Goal: Find specific page/section: Find specific page/section

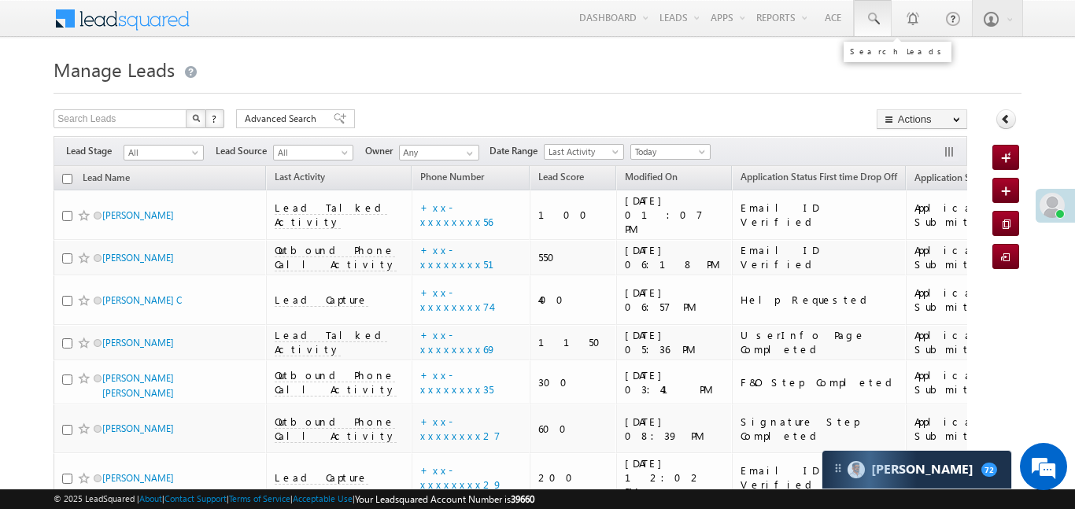
click at [860, 20] on link at bounding box center [873, 18] width 38 height 36
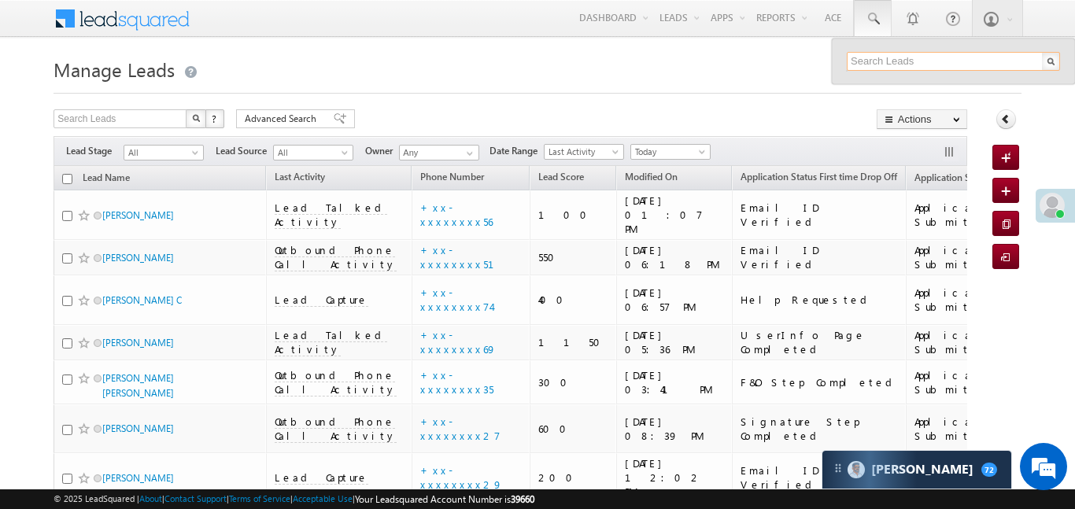
click at [909, 58] on input "text" at bounding box center [952, 61] width 213 height 19
paste input "EQ18451163"
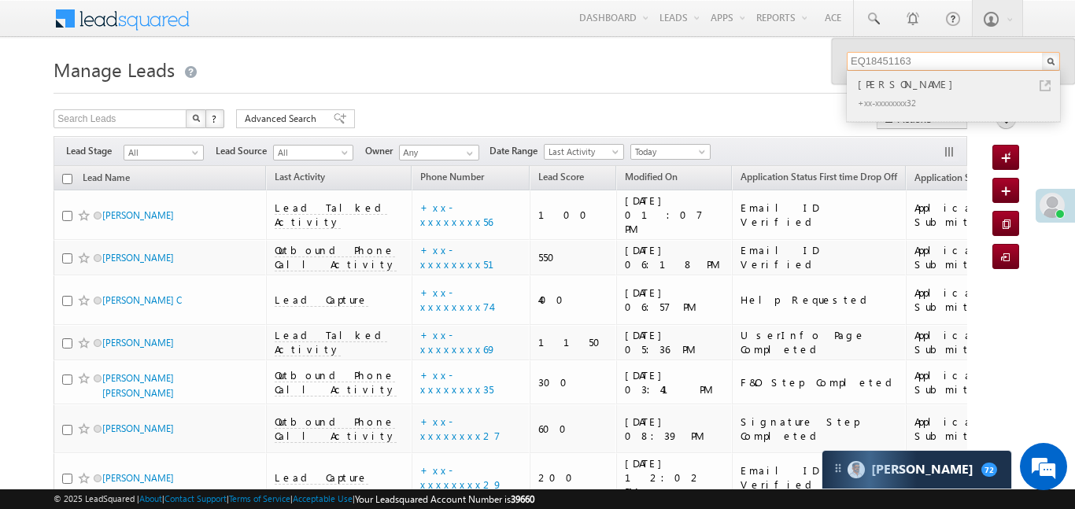
type input "EQ18451163"
click at [887, 86] on div "Aditya Raj Gupta" at bounding box center [959, 84] width 211 height 17
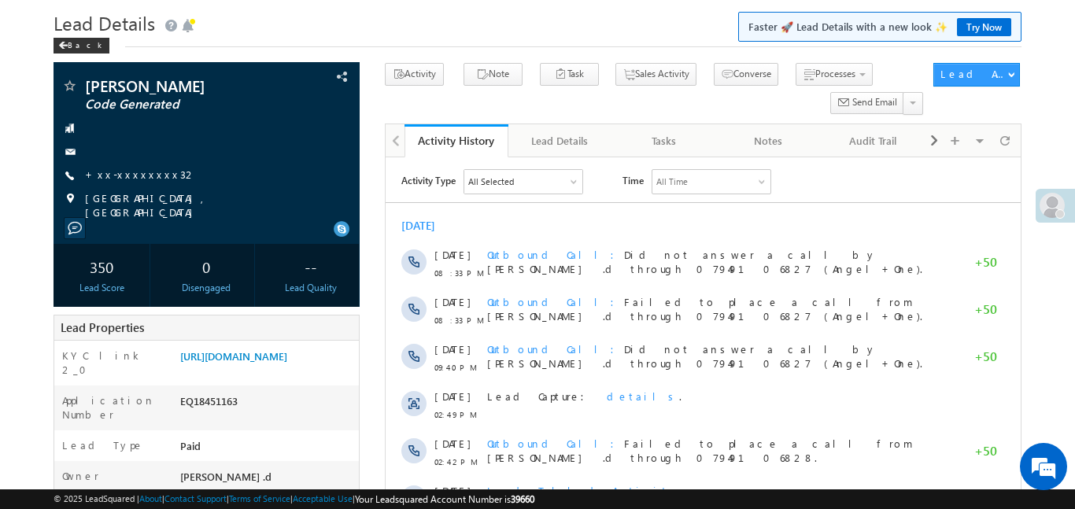
scroll to position [124, 0]
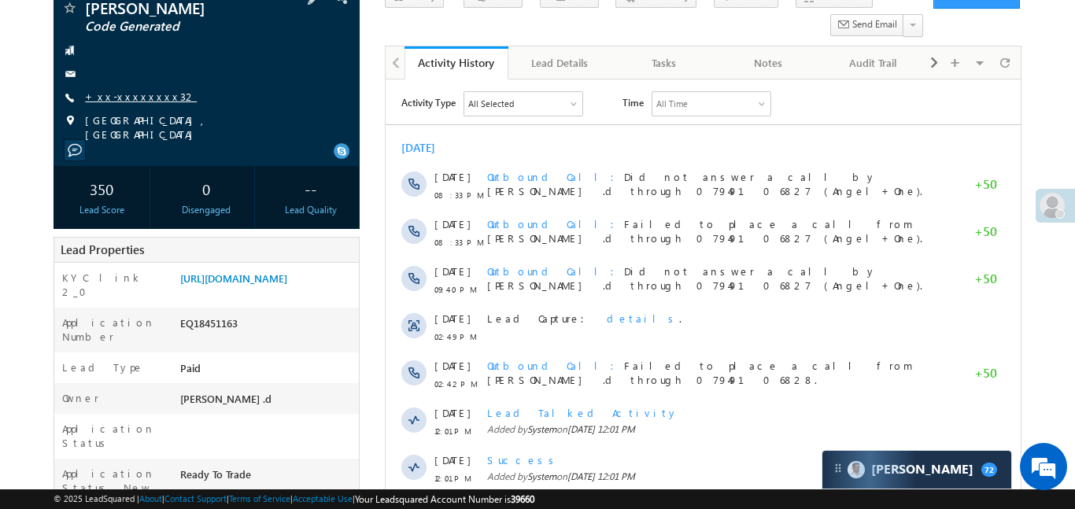
click at [125, 98] on link "+xx-xxxxxxxx32" at bounding box center [141, 96] width 112 height 13
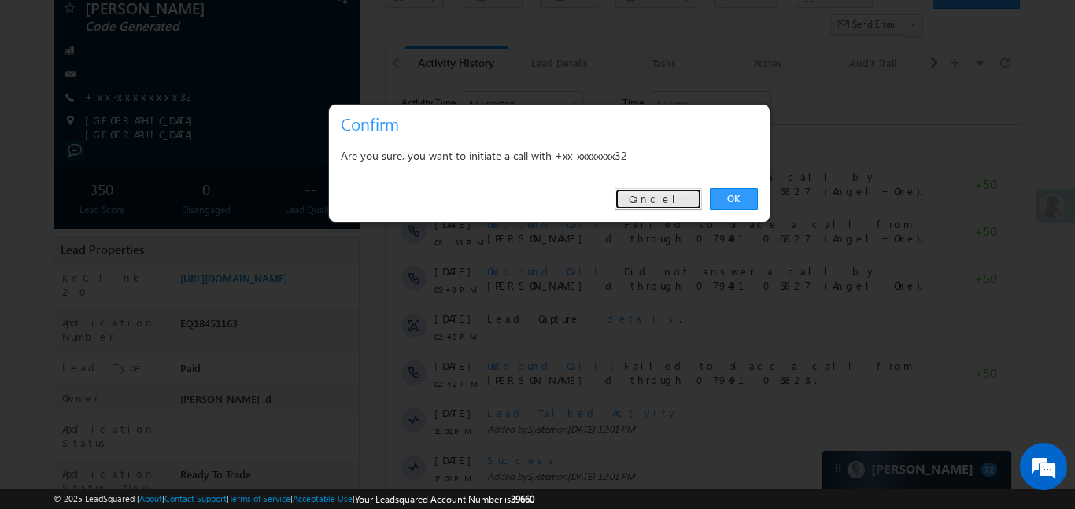
click at [692, 198] on link "Cancel" at bounding box center [657, 199] width 87 height 22
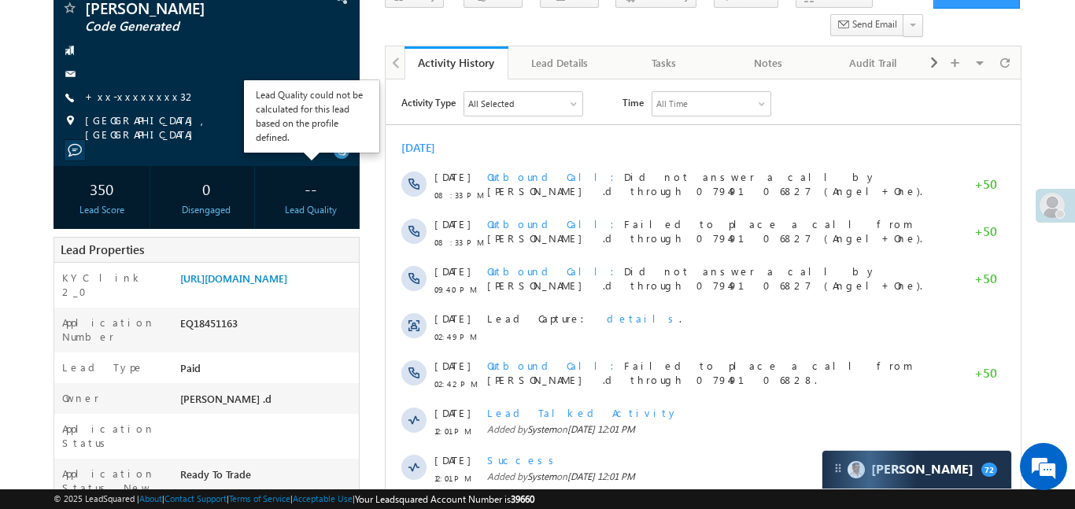
scroll to position [0, 0]
click at [274, 184] on div "--" at bounding box center [311, 188] width 88 height 29
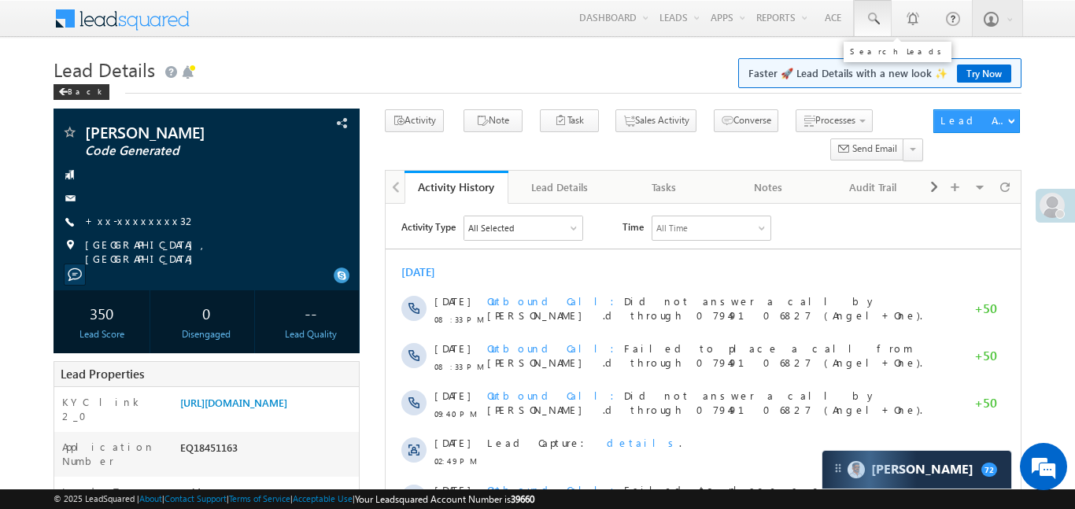
click at [880, 9] on link at bounding box center [873, 18] width 38 height 36
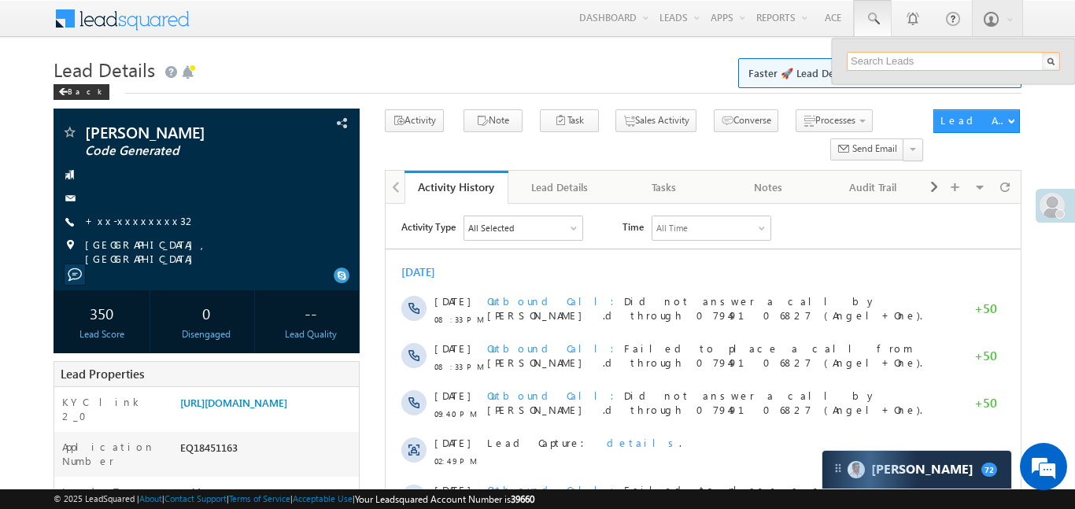
paste input "EQ27561154"
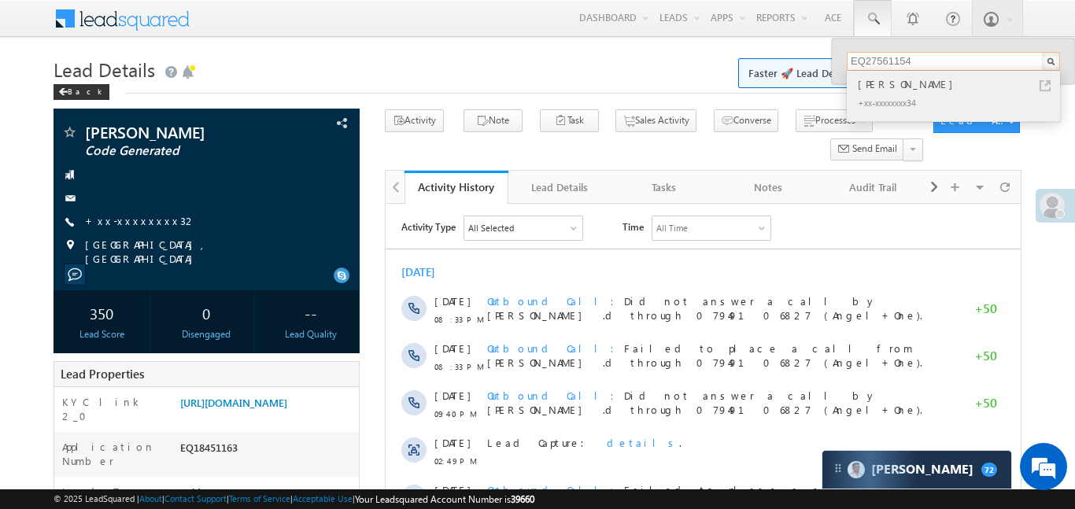
type input "EQ27561154"
click at [857, 84] on div "Vijay" at bounding box center [959, 84] width 211 height 17
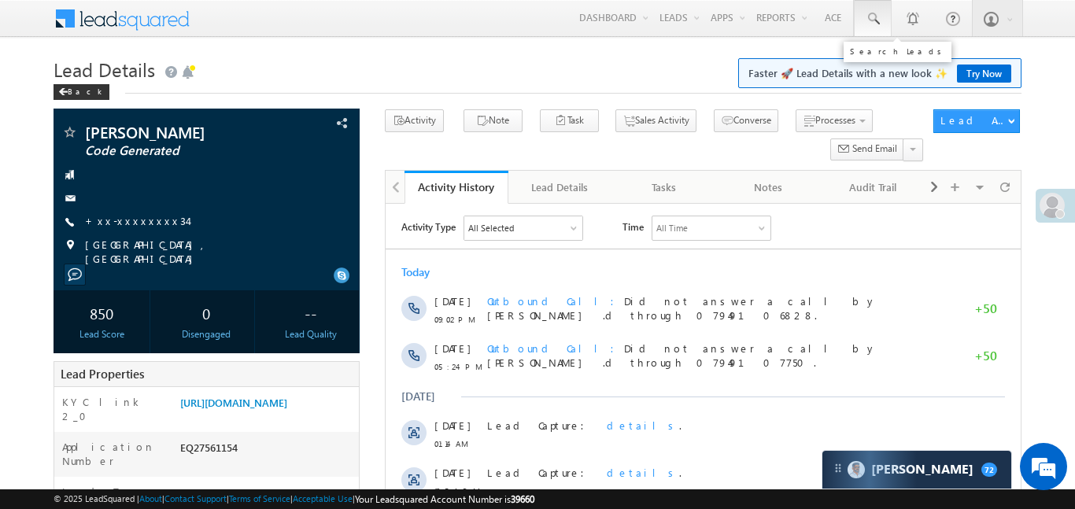
click at [888, 18] on link at bounding box center [873, 18] width 38 height 36
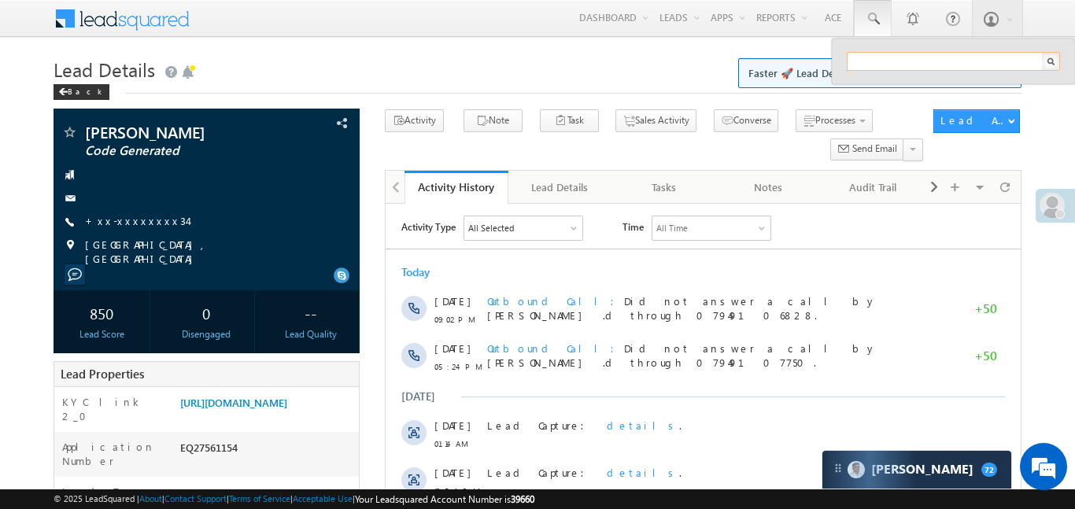
paste input "EQ27395606"
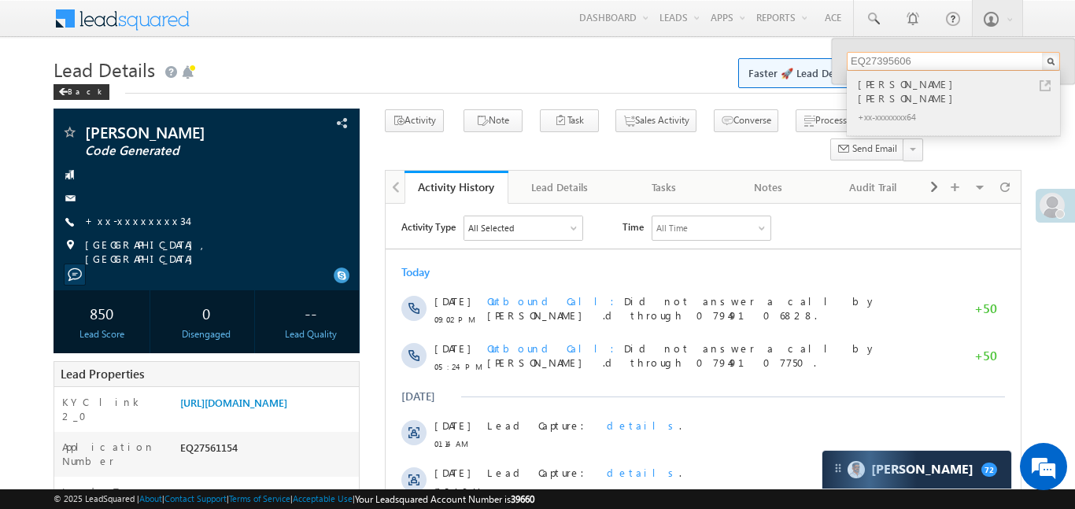
type input "EQ27395606"
click at [913, 84] on div "[PERSON_NAME] [PERSON_NAME]" at bounding box center [959, 91] width 211 height 31
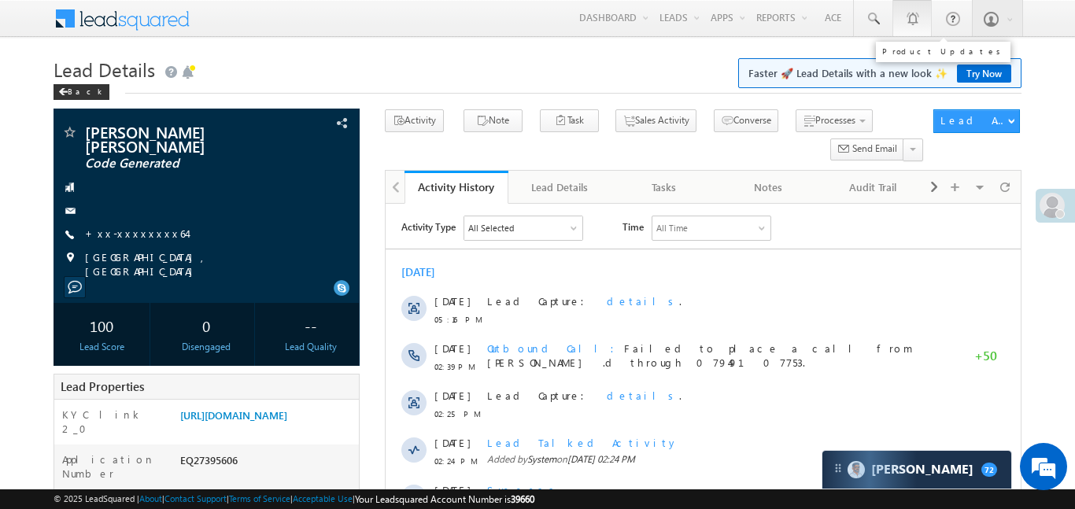
click at [892, 12] on link "1" at bounding box center [911, 18] width 39 height 36
click at [879, 17] on span at bounding box center [873, 19] width 16 height 16
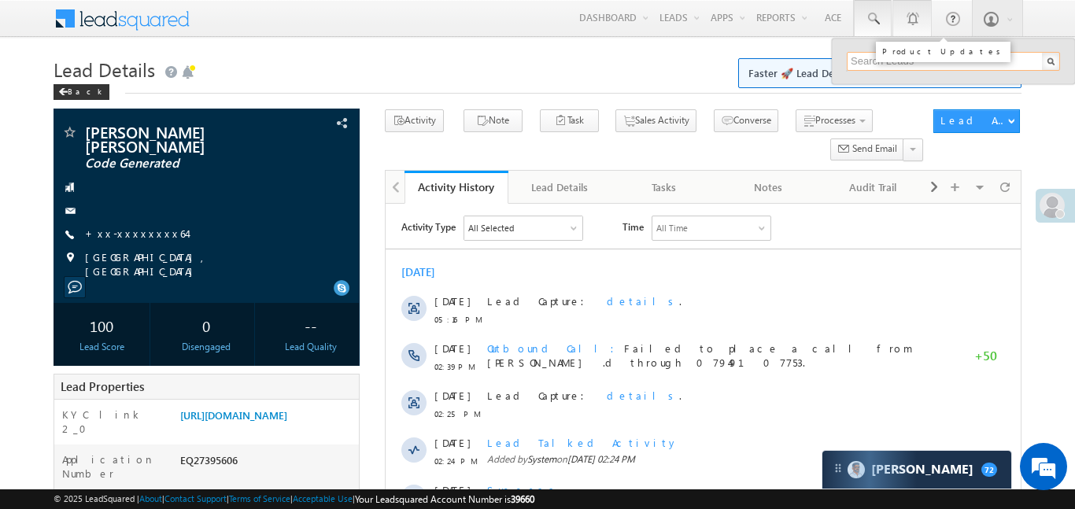
paste input "EQ27561154"
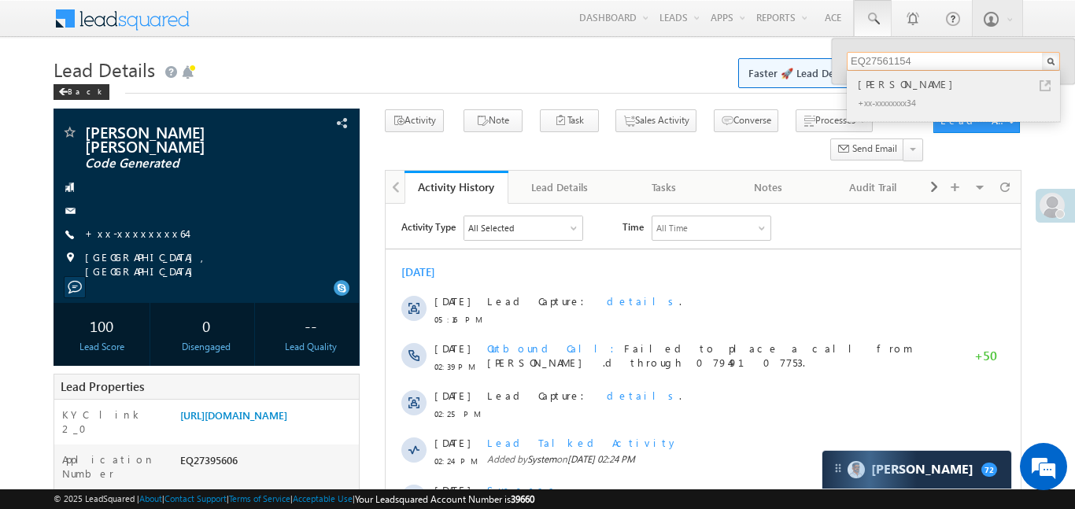
type input "EQ27561154"
click at [859, 87] on div "Vijay" at bounding box center [959, 84] width 211 height 17
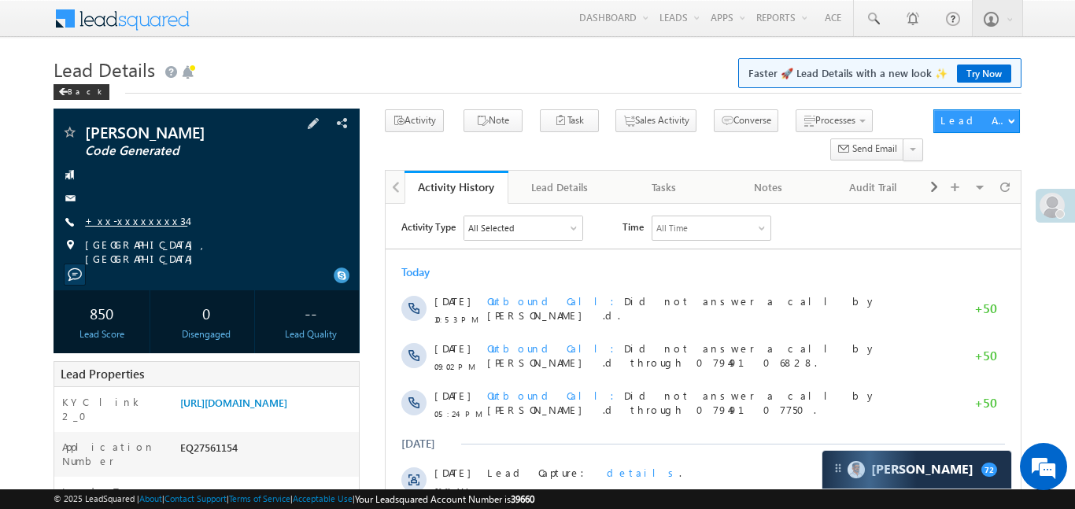
click at [131, 216] on link "+xx-xxxxxxxx34" at bounding box center [136, 220] width 102 height 13
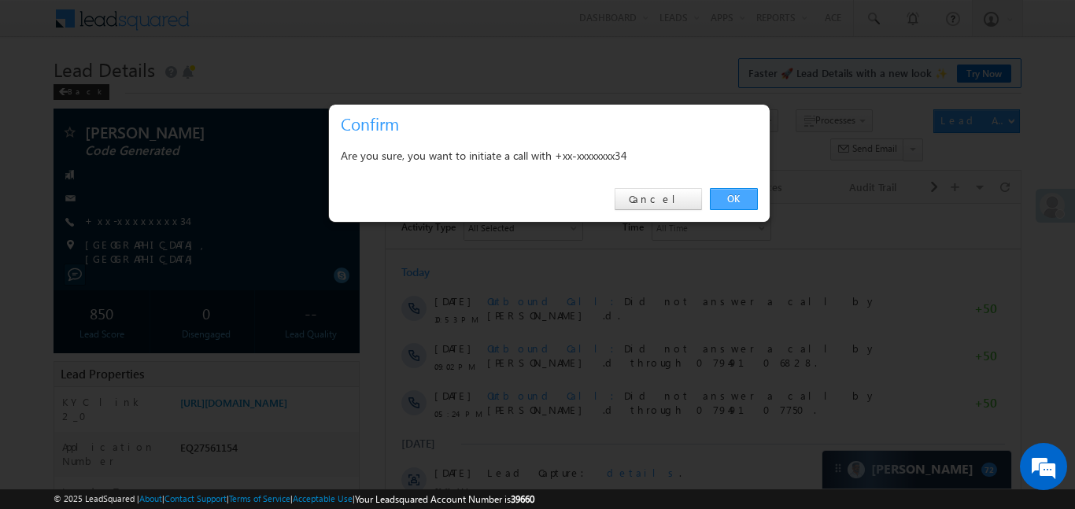
click at [730, 188] on link "OK" at bounding box center [734, 199] width 48 height 22
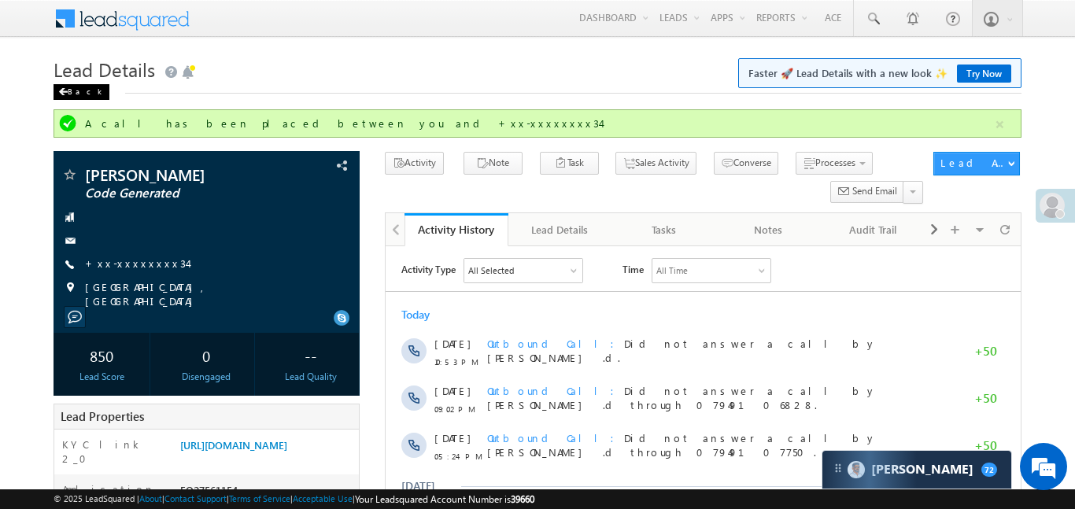
click at [79, 93] on div "Back" at bounding box center [81, 92] width 56 height 16
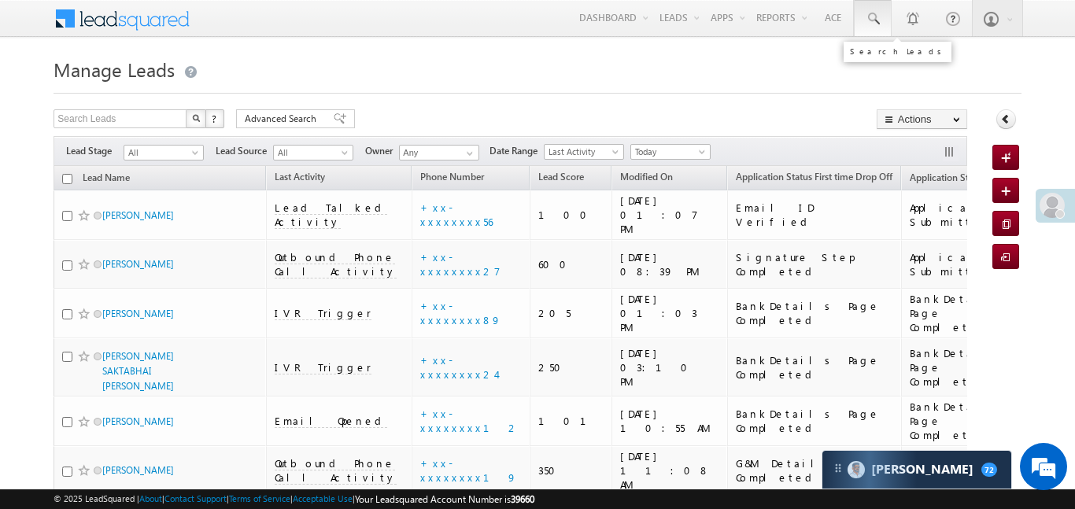
click at [875, 24] on span at bounding box center [873, 19] width 16 height 16
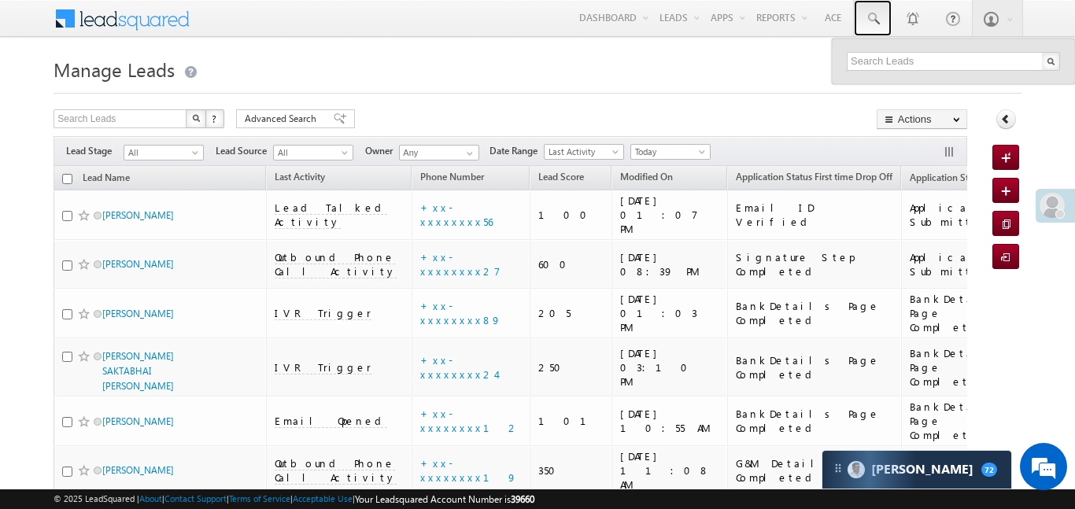
click at [872, 25] on span at bounding box center [873, 19] width 16 height 16
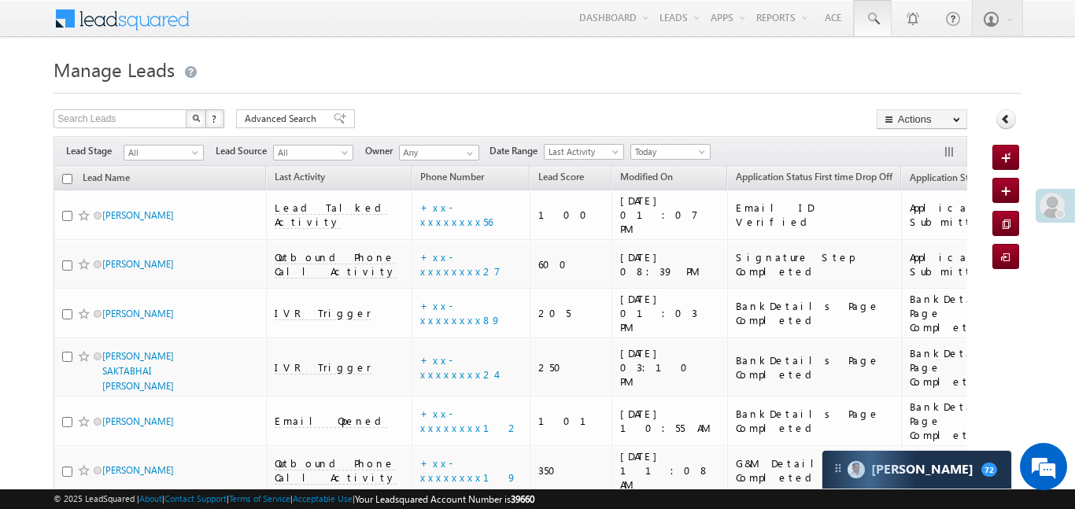
click at [872, 32] on link at bounding box center [873, 18] width 38 height 36
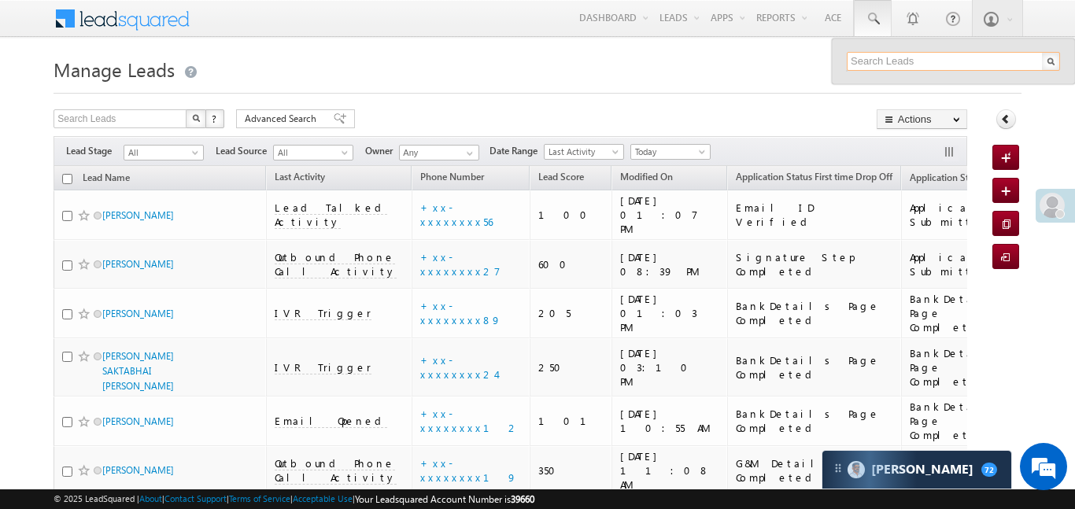
paste input "EQ27395606"
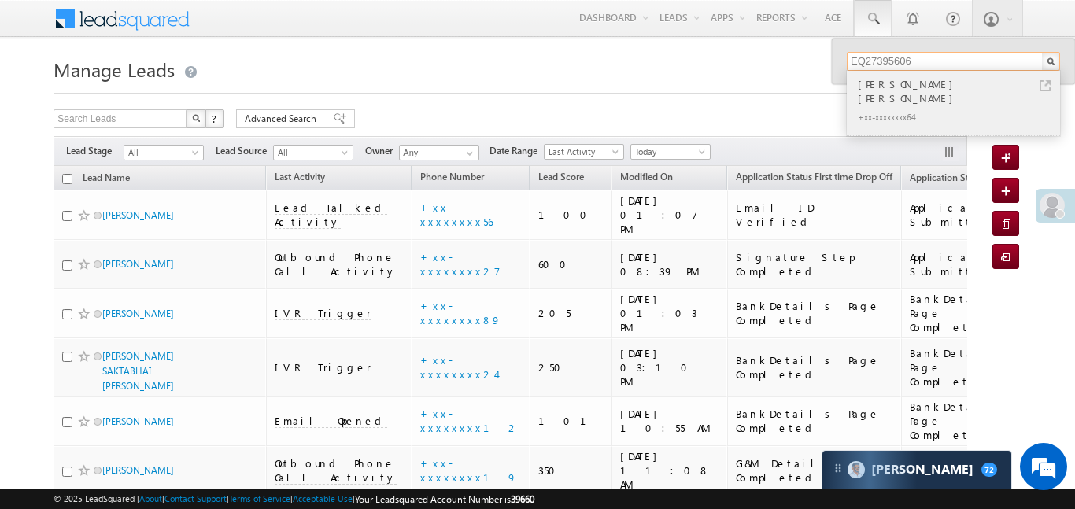
type input "EQ27395606"
click at [872, 83] on div "Govind singh rawat" at bounding box center [959, 91] width 211 height 31
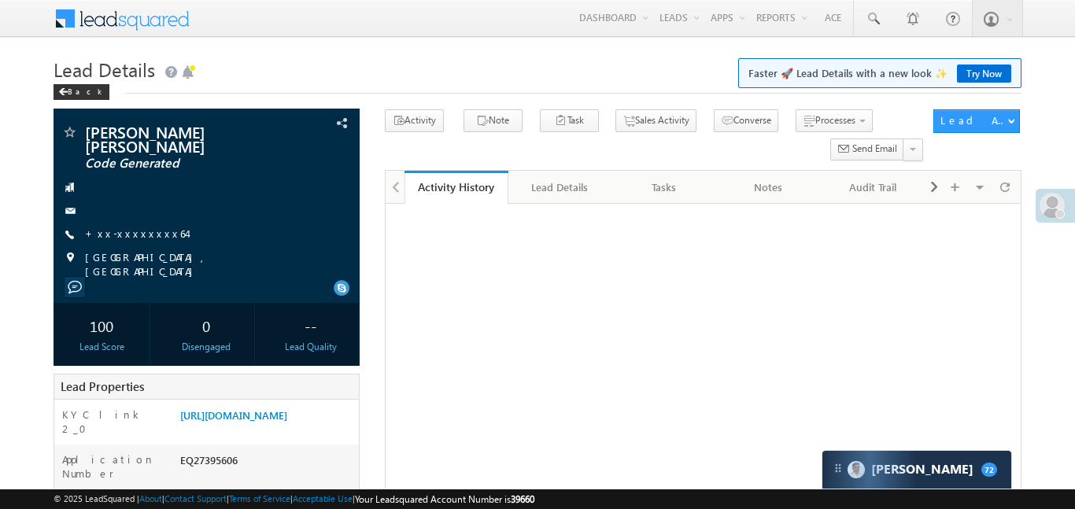
click at [144, 227] on link "+xx-xxxxxxxx64" at bounding box center [135, 233] width 101 height 13
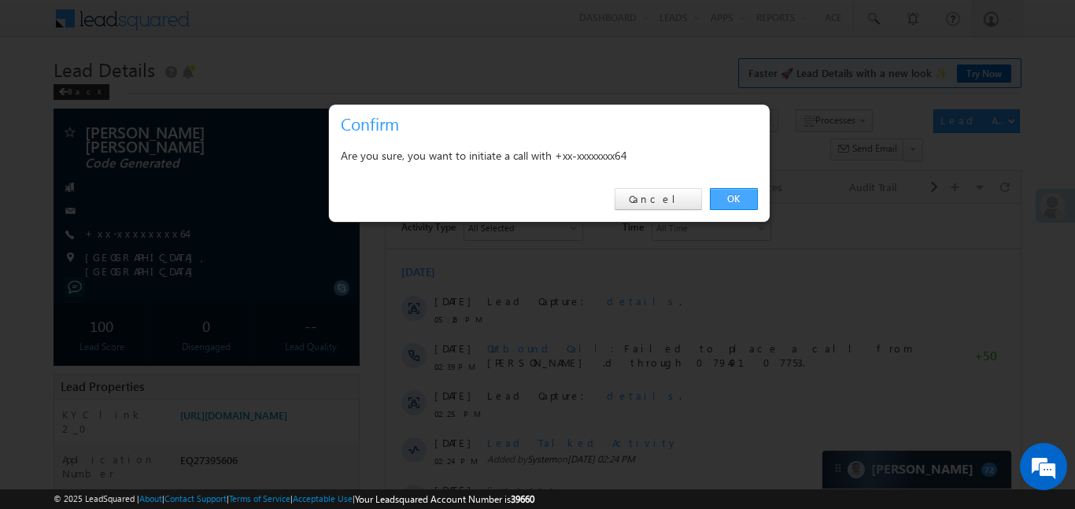
click at [736, 197] on link "OK" at bounding box center [734, 199] width 48 height 22
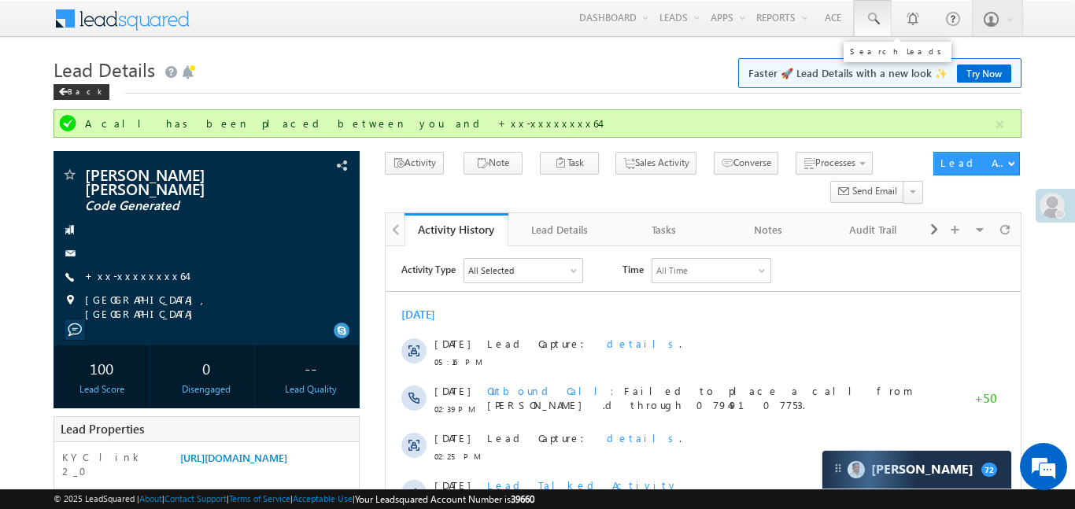
click at [873, 11] on span at bounding box center [873, 19] width 16 height 16
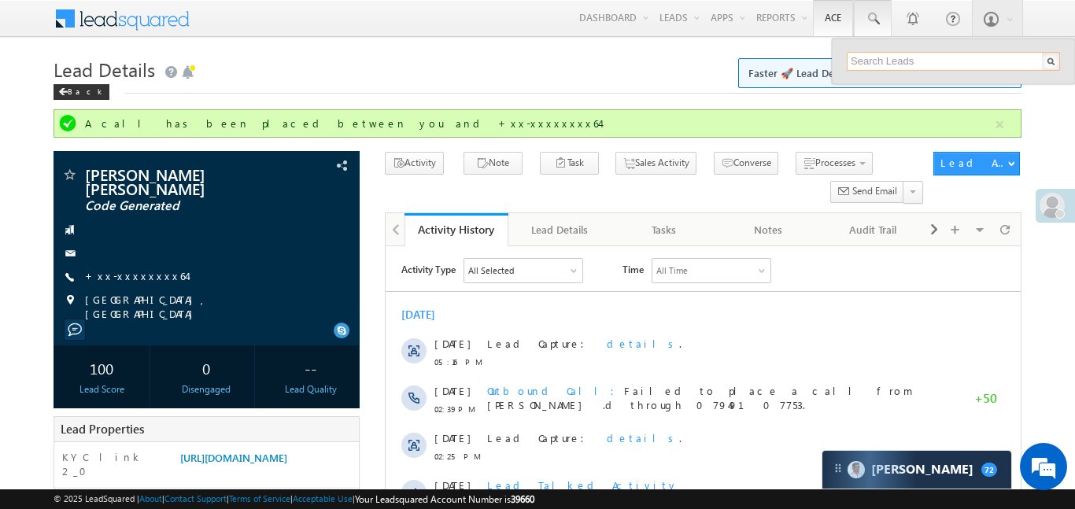
paste input "EQ27308157"
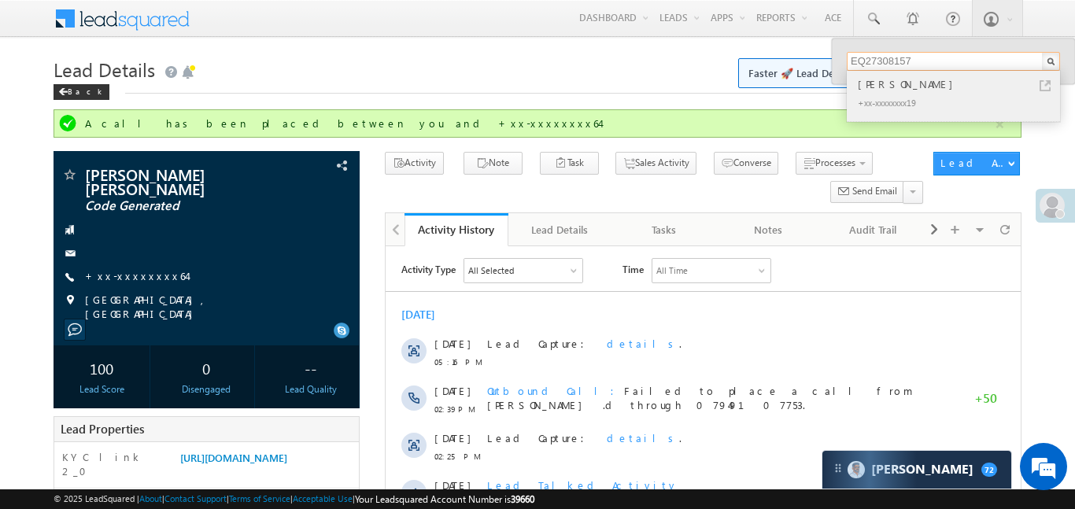
type input "EQ27308157"
click at [868, 88] on div "[PERSON_NAME]" at bounding box center [959, 84] width 211 height 17
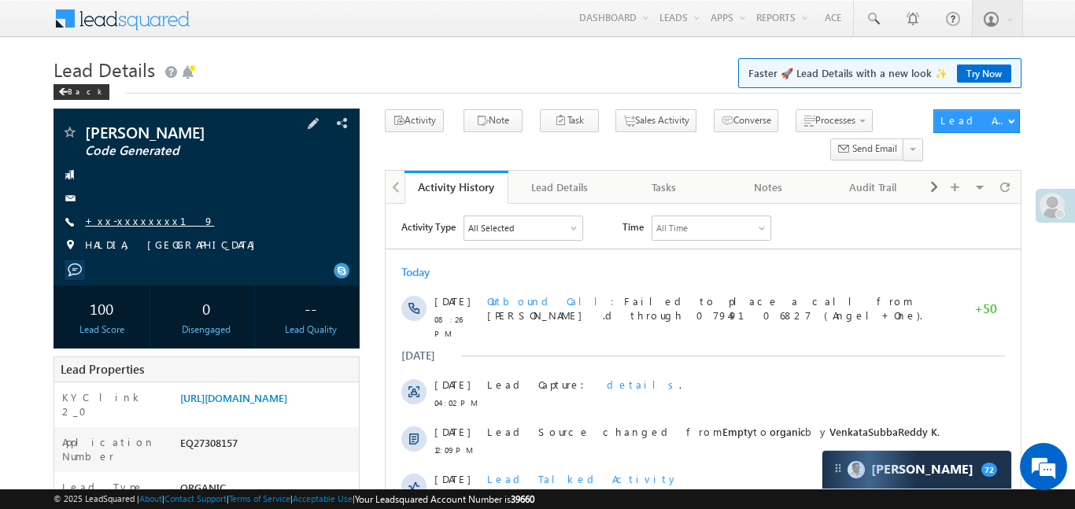
click at [118, 227] on link "+xx-xxxxxxxx19" at bounding box center [149, 220] width 129 height 13
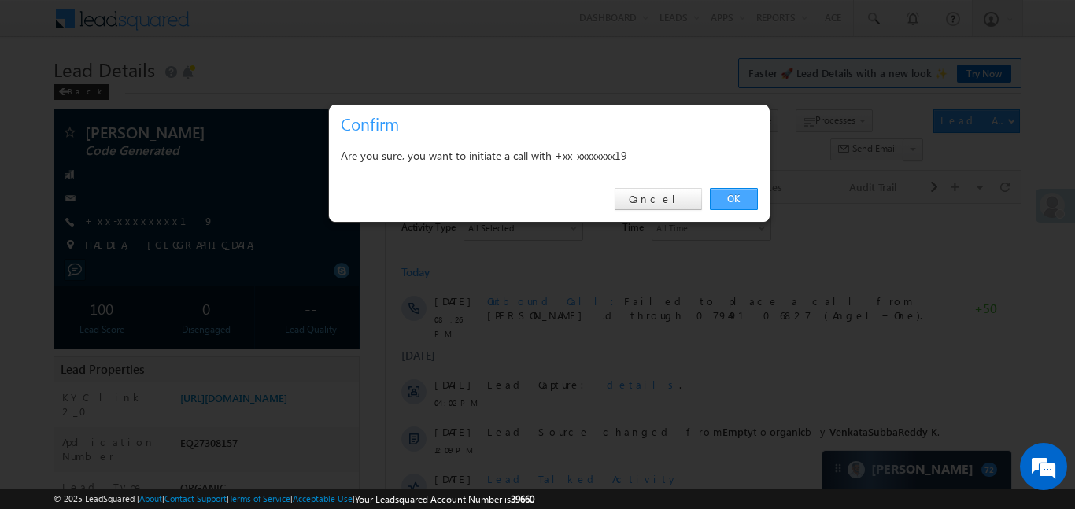
click at [731, 197] on link "OK" at bounding box center [734, 199] width 48 height 22
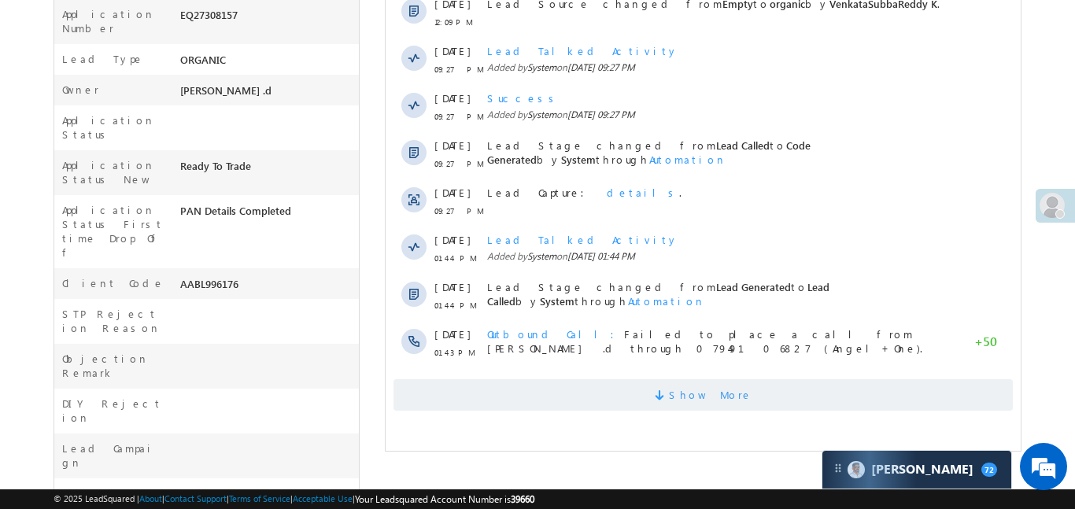
scroll to position [477, 0]
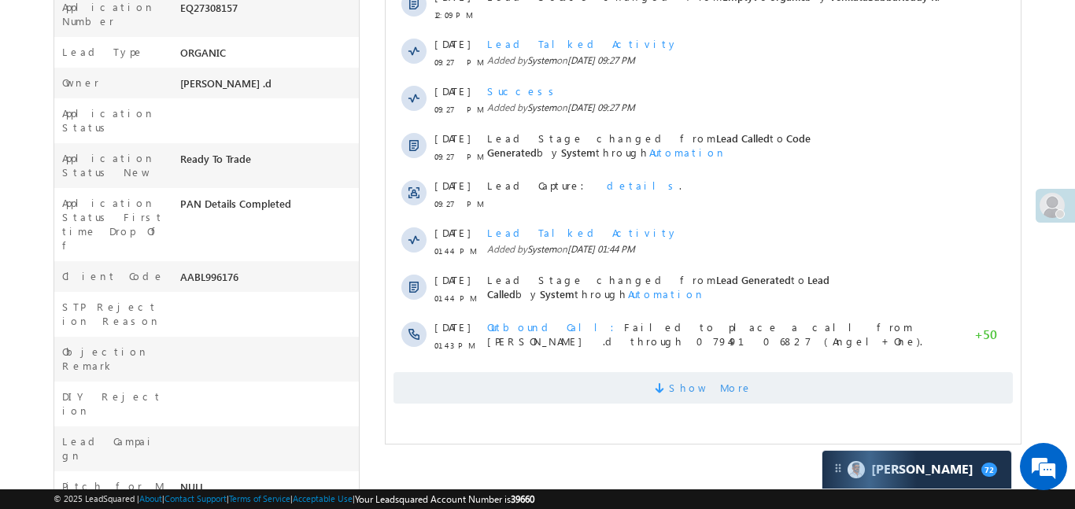
click at [751, 389] on span "Show More" at bounding box center [702, 387] width 619 height 31
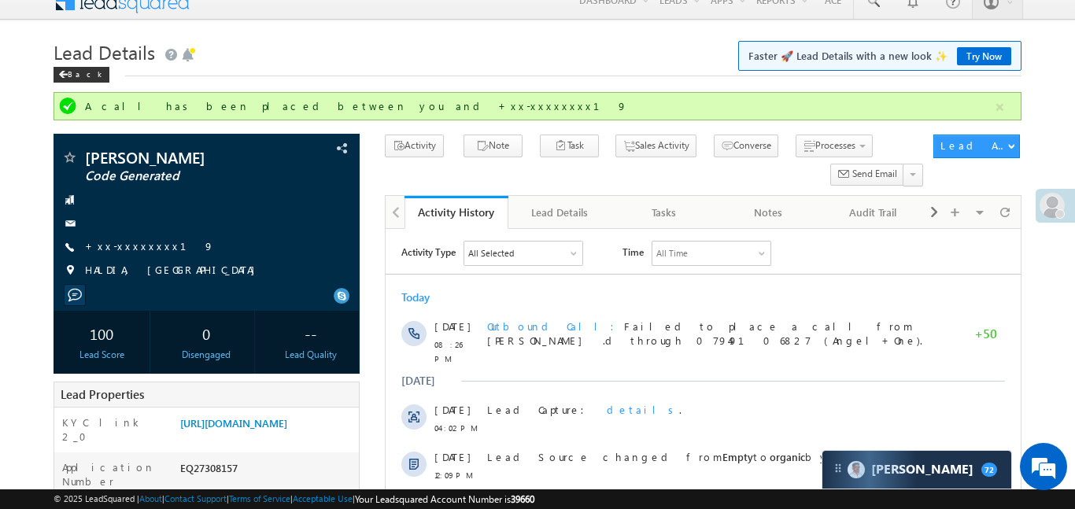
scroll to position [0, 0]
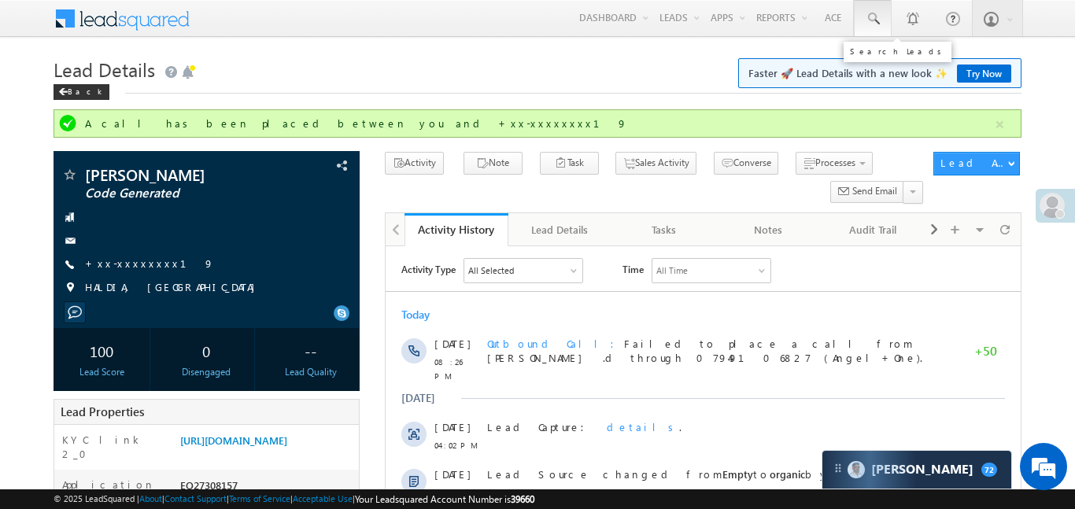
click at [865, 13] on span at bounding box center [873, 19] width 16 height 16
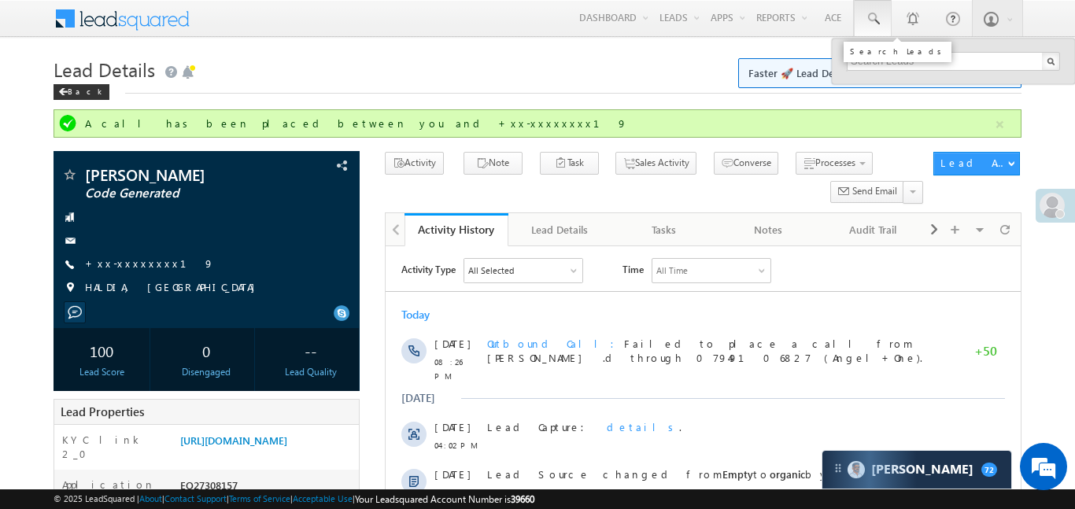
click at [865, 13] on span at bounding box center [873, 19] width 16 height 16
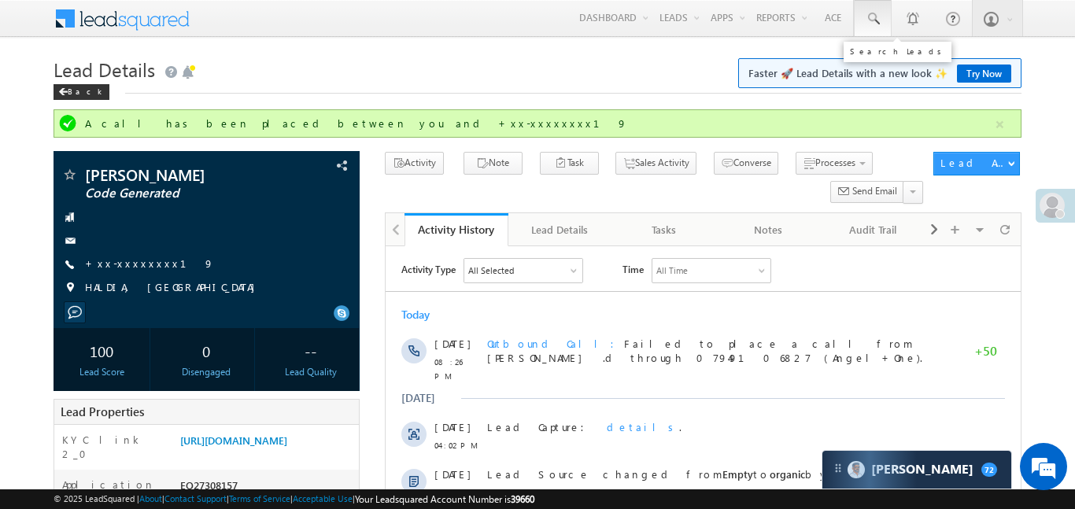
click at [870, 20] on span at bounding box center [873, 19] width 16 height 16
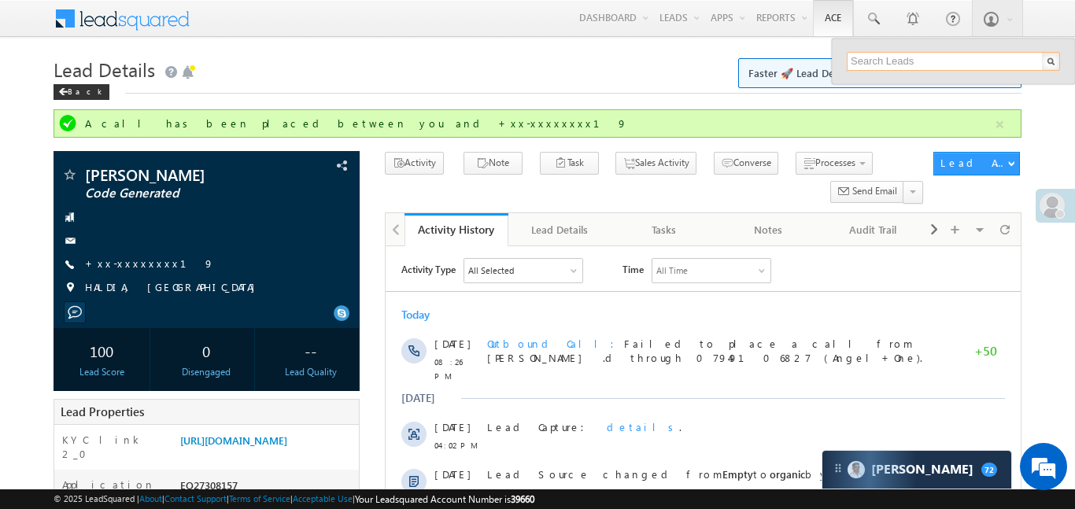
paste input "EQ27327559"
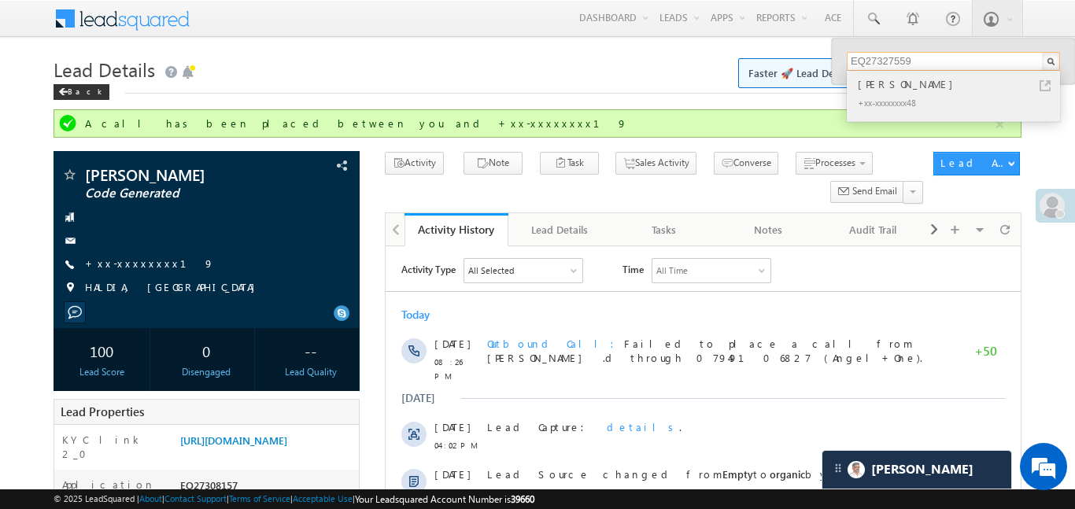
type input "EQ27327559"
click at [892, 86] on div "[PERSON_NAME]" at bounding box center [959, 84] width 211 height 17
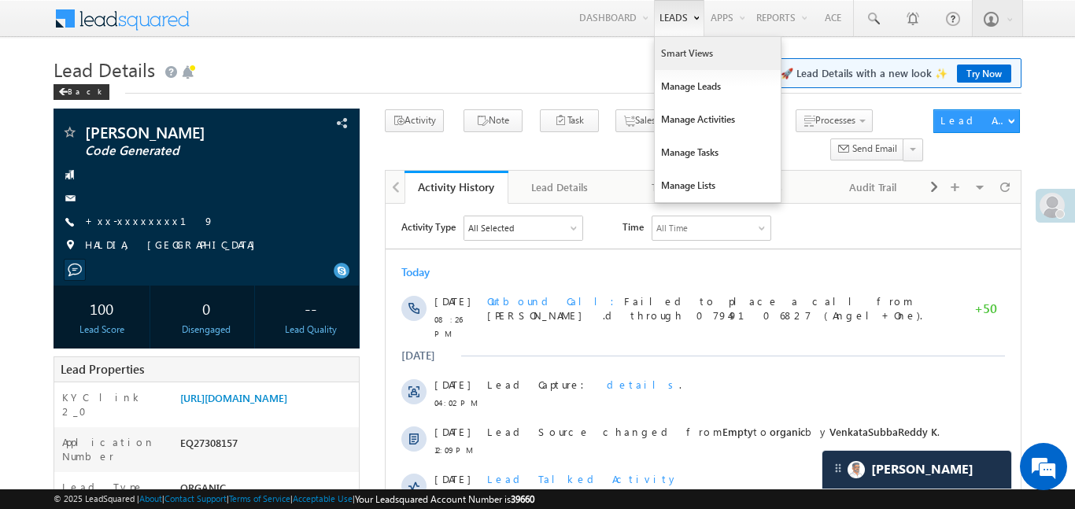
click at [689, 54] on link "Smart Views" at bounding box center [717, 53] width 126 height 33
drag, startPoint x: 689, startPoint y: 54, endPoint x: 669, endPoint y: 50, distance: 21.0
click at [688, 54] on link "Smart Views" at bounding box center [717, 53] width 126 height 33
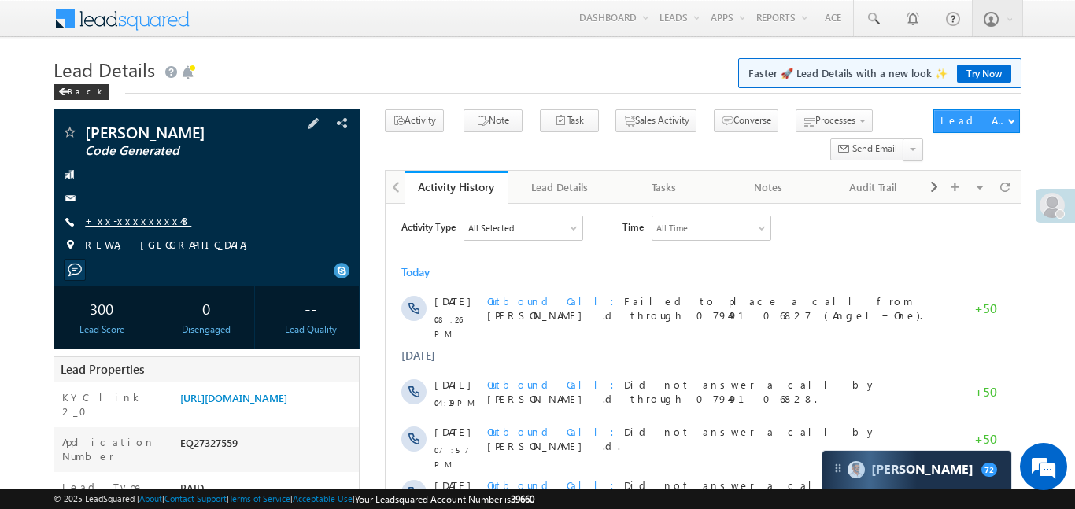
click at [120, 216] on link "+xx-xxxxxxxx48" at bounding box center [138, 220] width 106 height 13
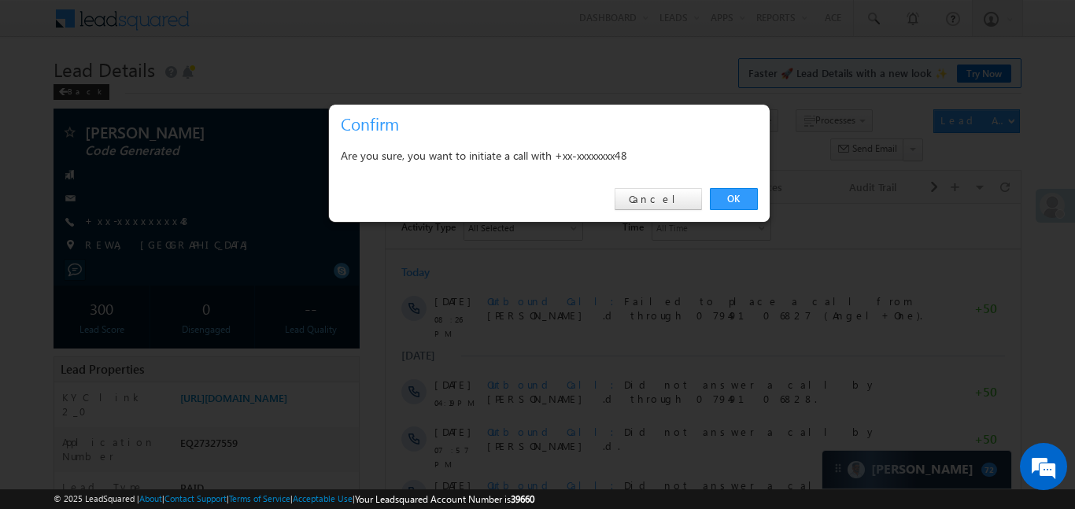
click at [416, 267] on div at bounding box center [537, 254] width 1075 height 509
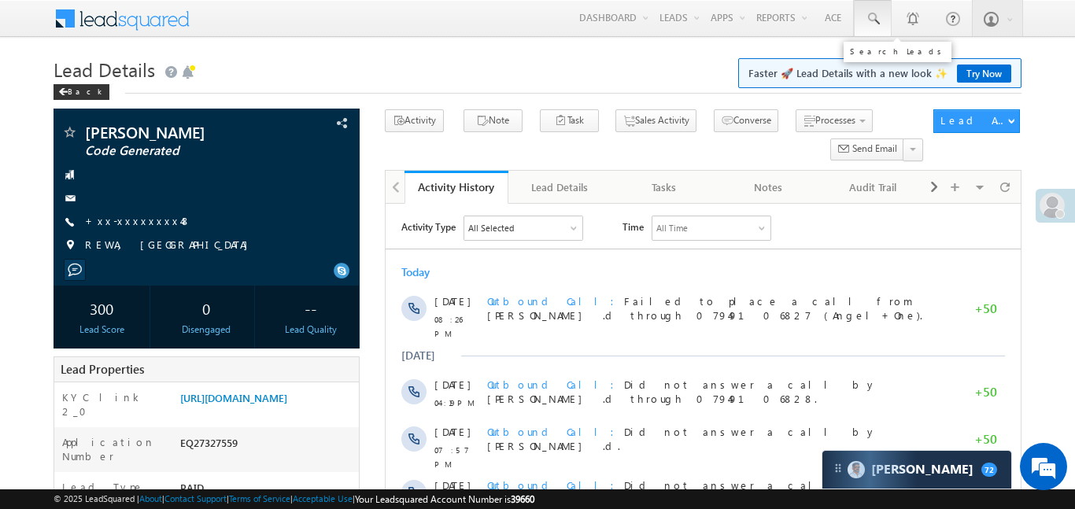
click at [886, 31] on link at bounding box center [873, 18] width 38 height 36
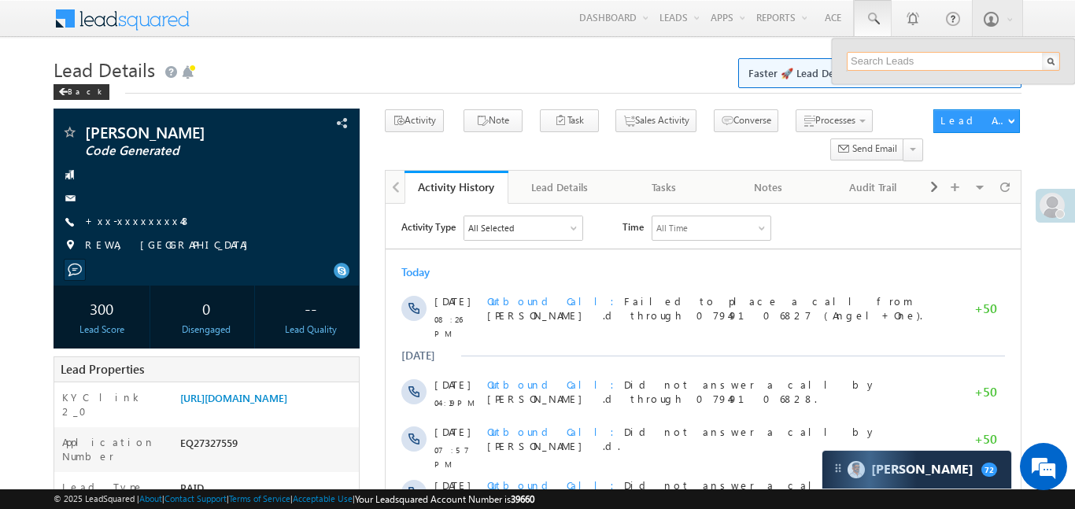
paste input "EQ27348524"
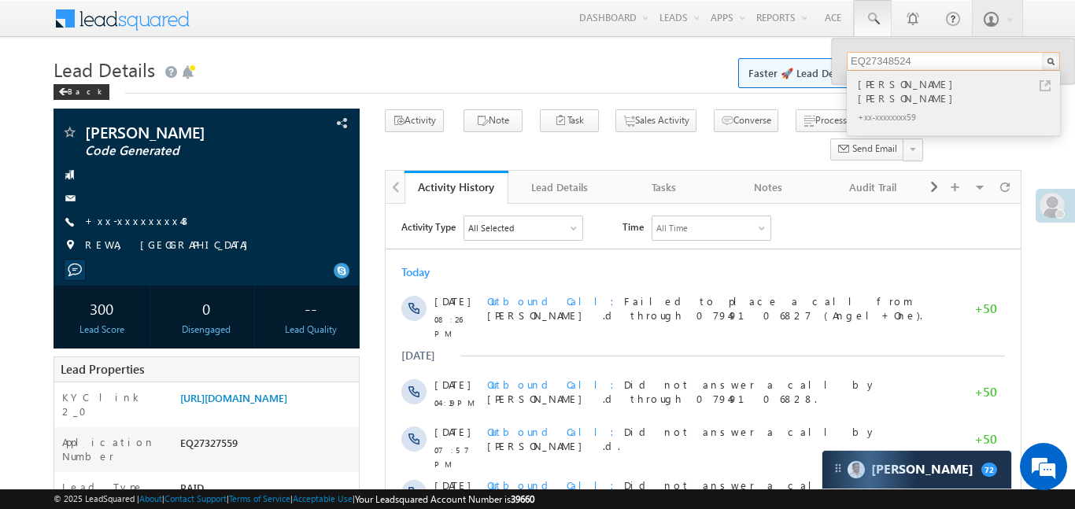
type input "EQ27348524"
click at [913, 87] on div "Madhu Sudan dubey" at bounding box center [959, 91] width 211 height 31
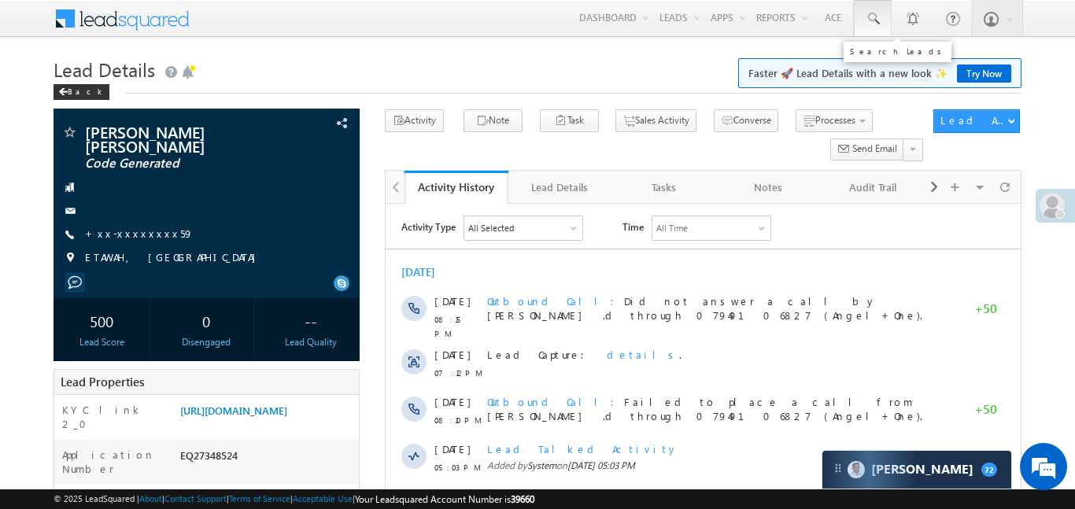
click at [873, 29] on link at bounding box center [873, 18] width 38 height 36
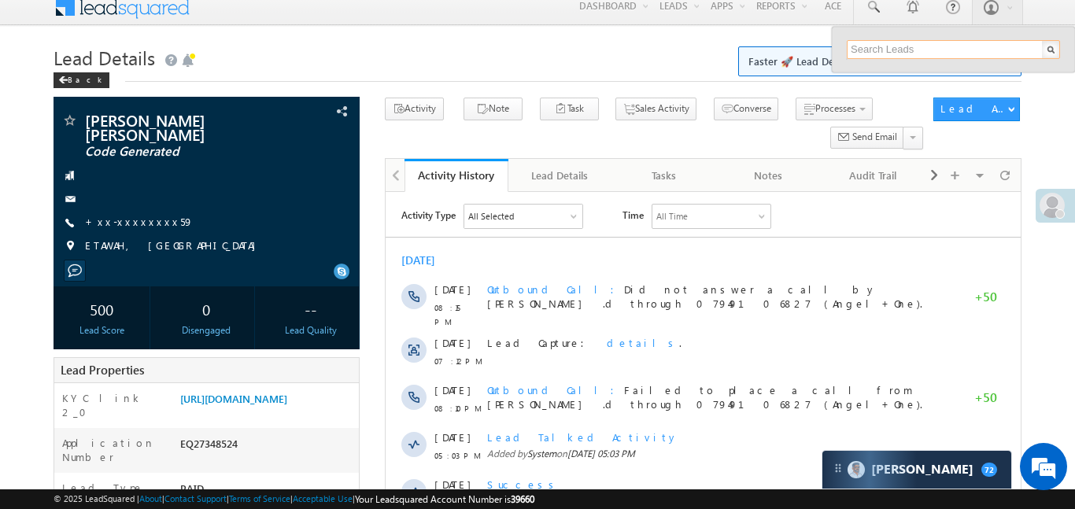
scroll to position [60, 0]
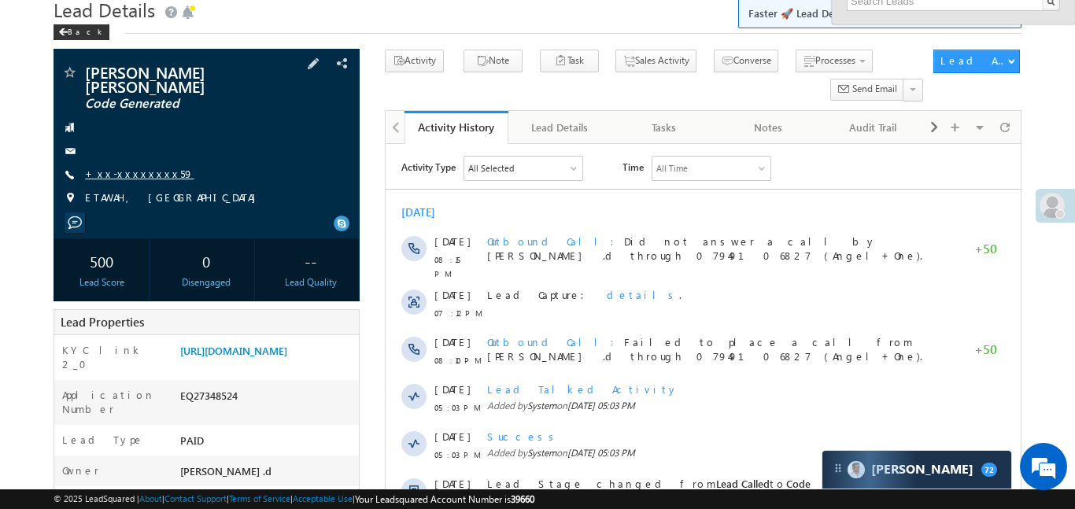
click at [121, 167] on link "+xx-xxxxxxxx59" at bounding box center [139, 173] width 109 height 13
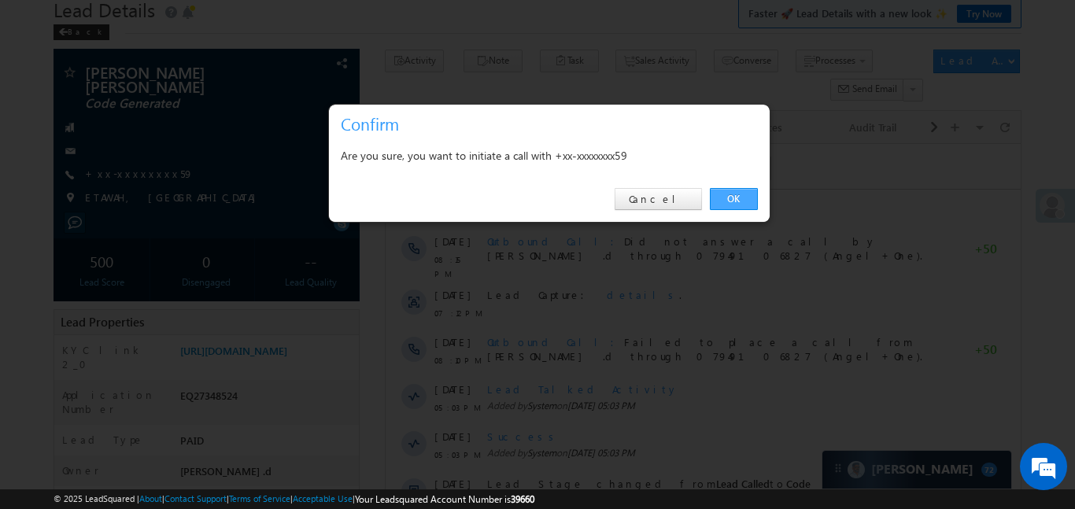
click at [724, 199] on link "OK" at bounding box center [734, 199] width 48 height 22
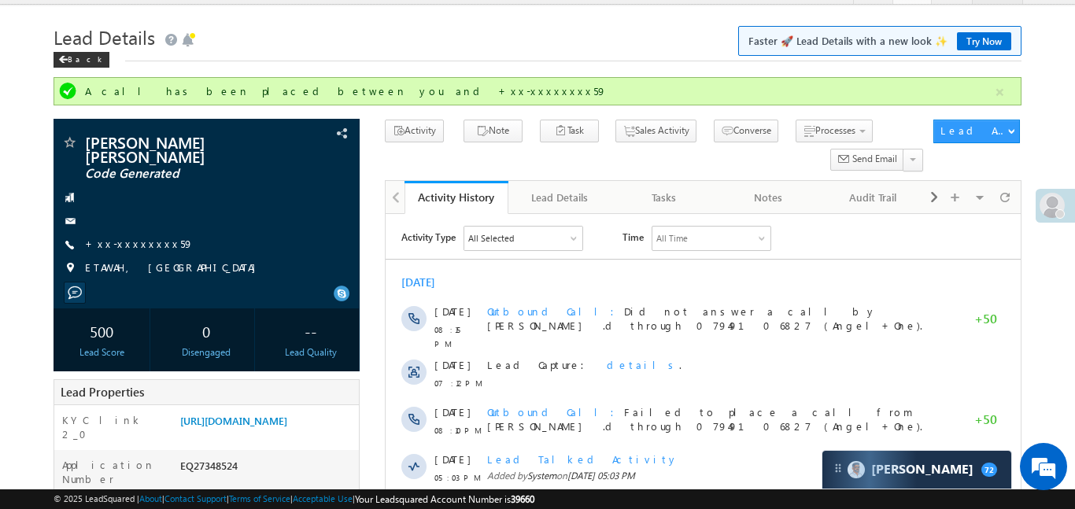
scroll to position [0, 0]
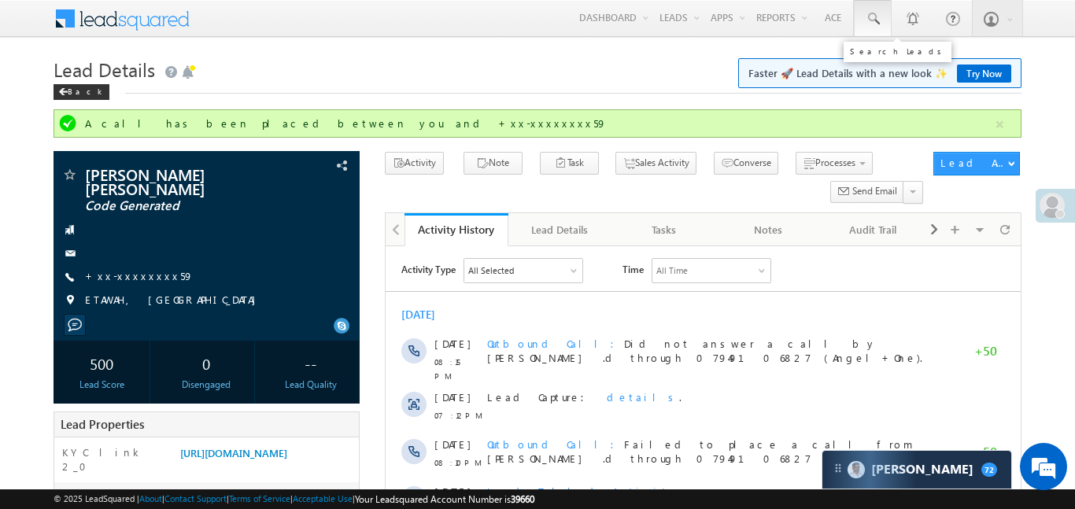
click at [879, 19] on link at bounding box center [873, 18] width 38 height 36
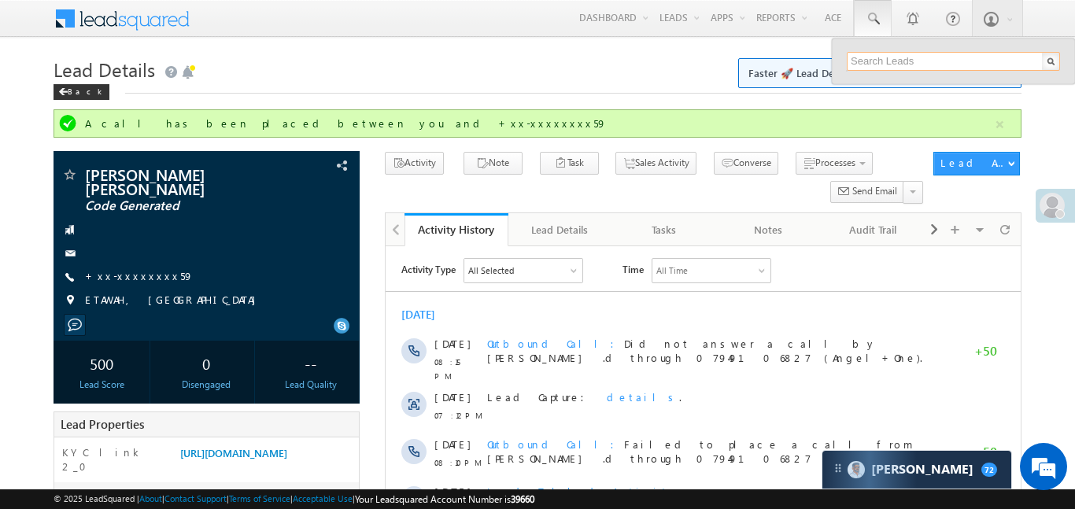
paste input "EQ27080507"
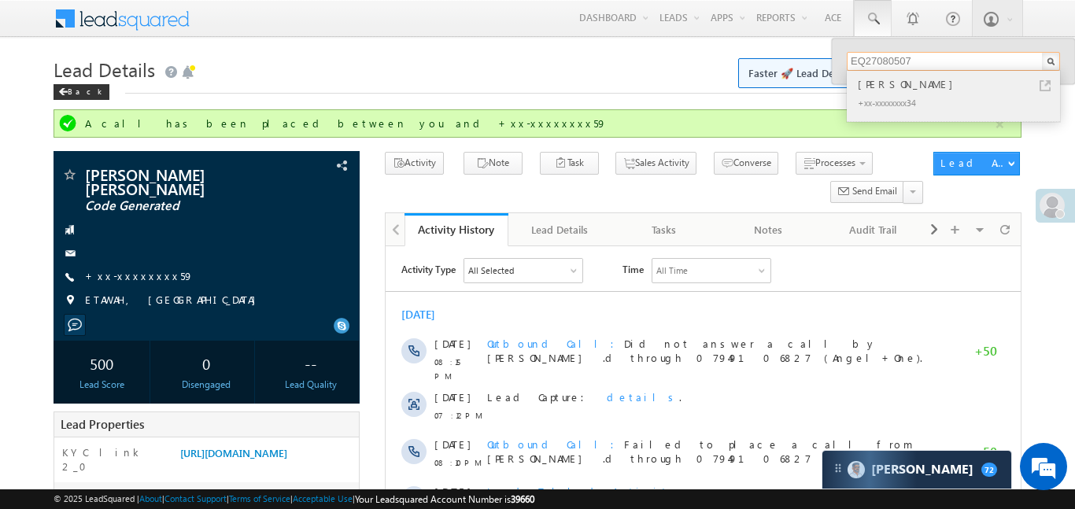
type input "EQ27080507"
click at [898, 83] on div "Uday Agarwal" at bounding box center [959, 84] width 211 height 17
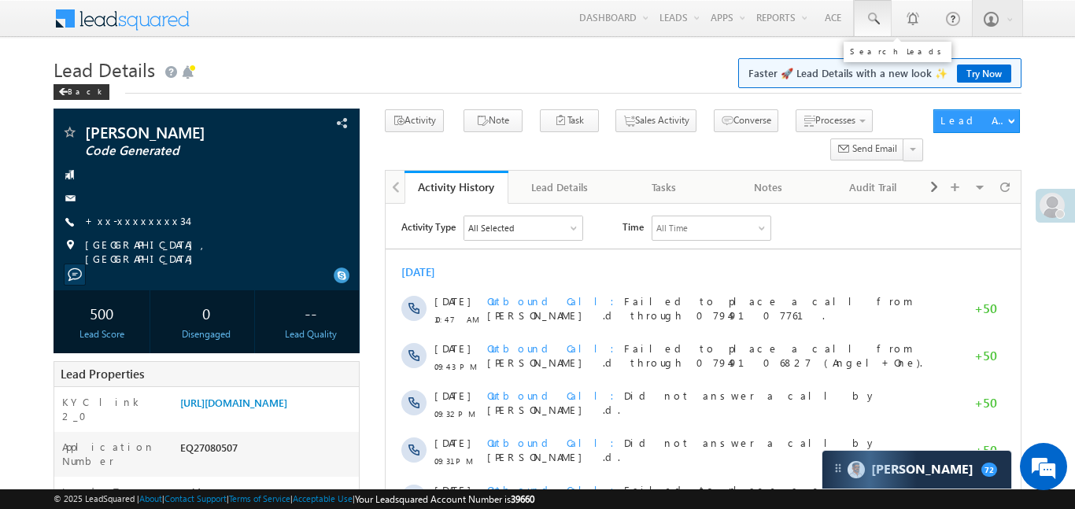
click at [876, 14] on span at bounding box center [873, 19] width 16 height 16
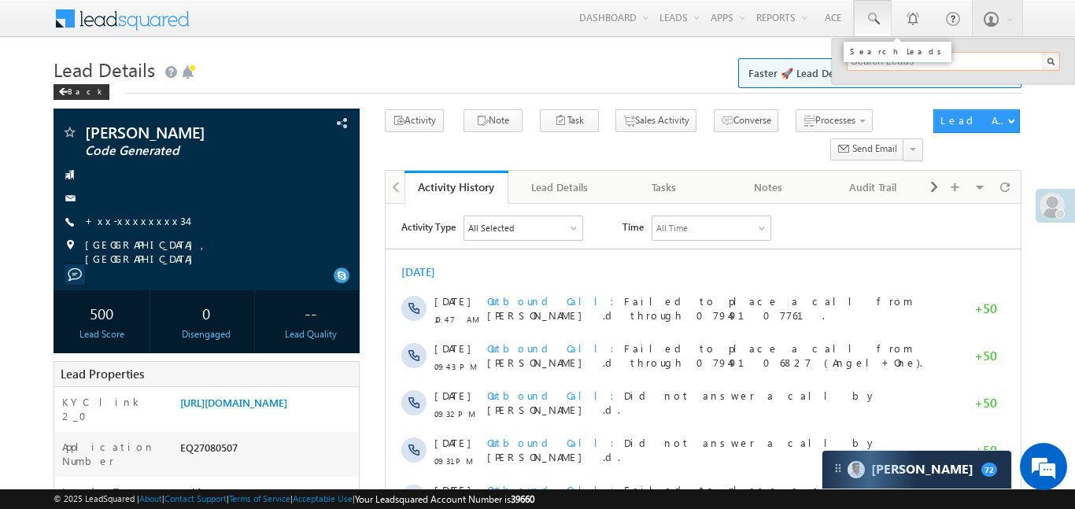
paste input "EQ27009858"
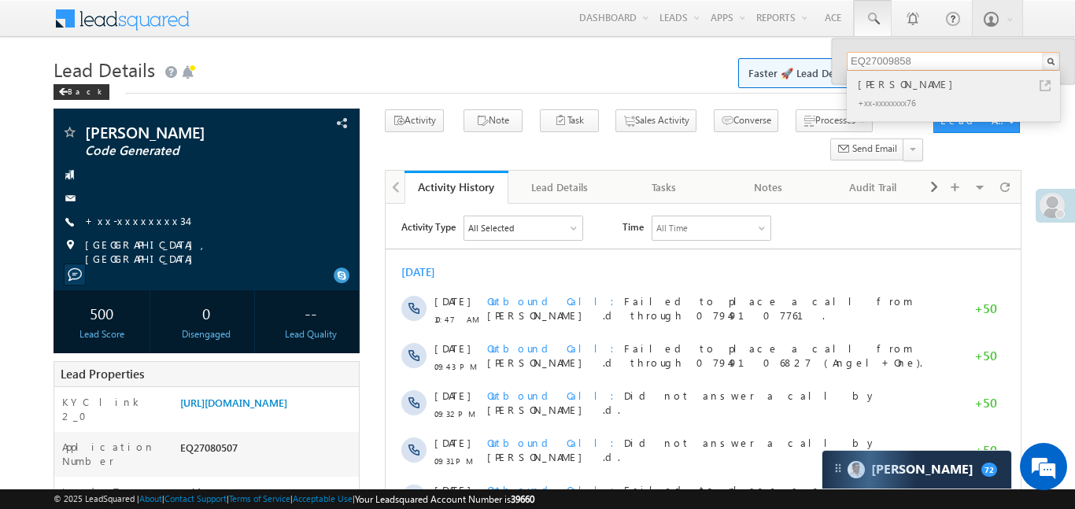
type input "EQ27009858"
click at [924, 85] on div "[PERSON_NAME]" at bounding box center [959, 84] width 211 height 17
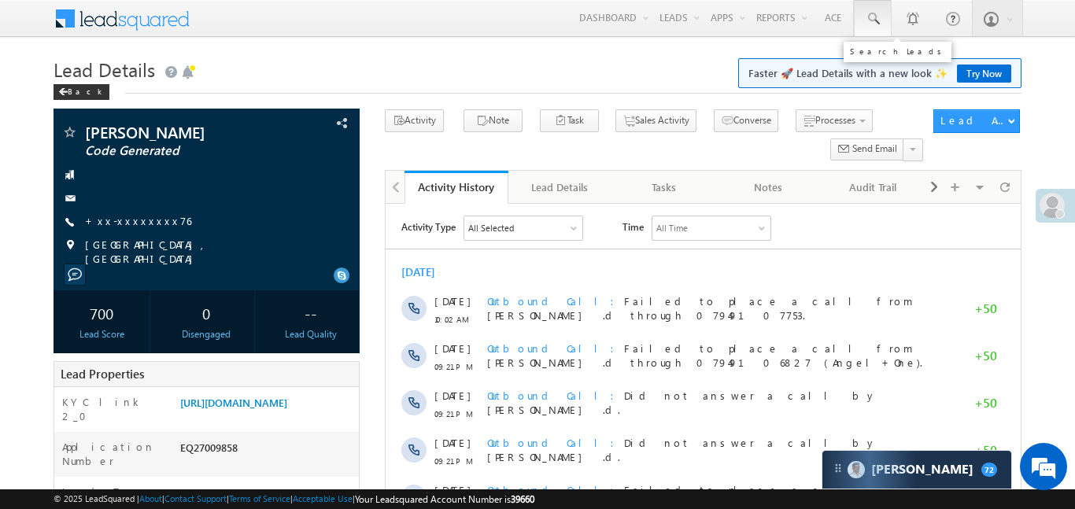
click at [871, 15] on span at bounding box center [873, 19] width 16 height 16
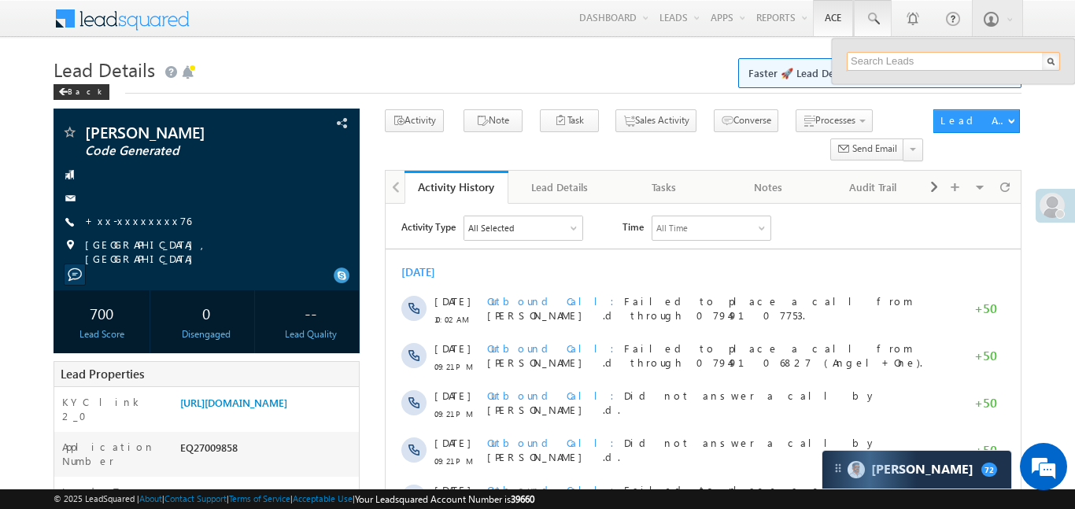
paste input "EQ26428815"
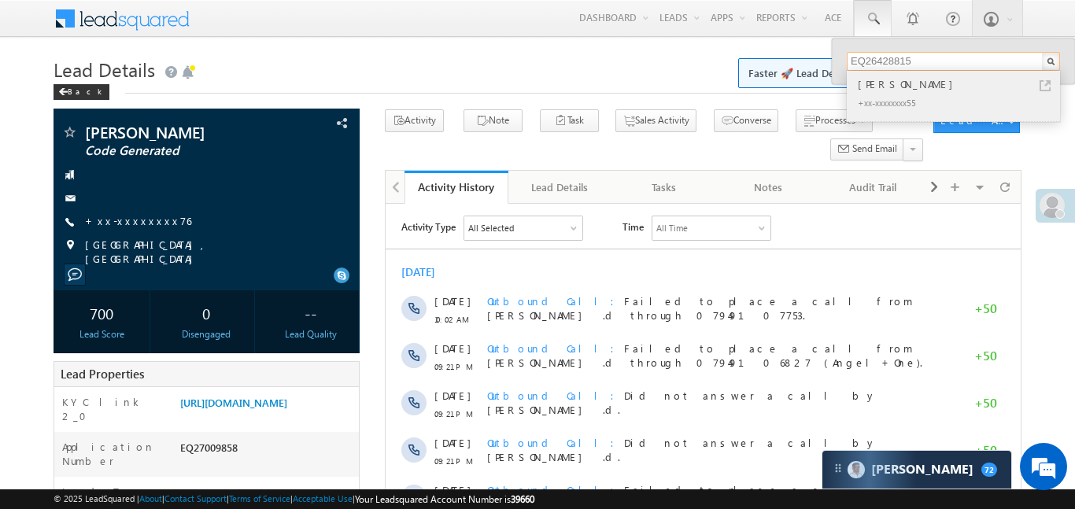
type input "EQ26428815"
click at [890, 85] on div "[PERSON_NAME]" at bounding box center [959, 84] width 211 height 17
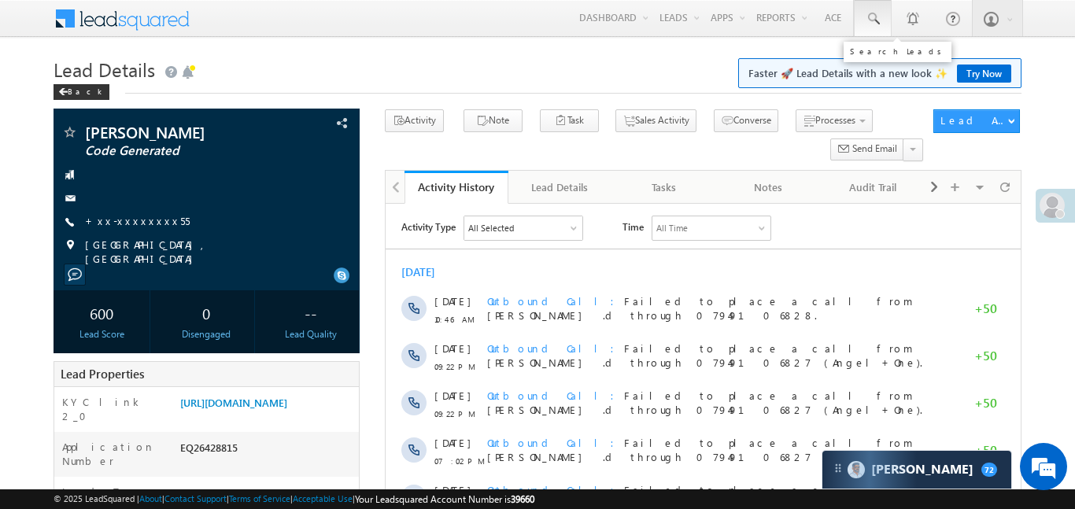
click at [882, 10] on link at bounding box center [873, 18] width 38 height 36
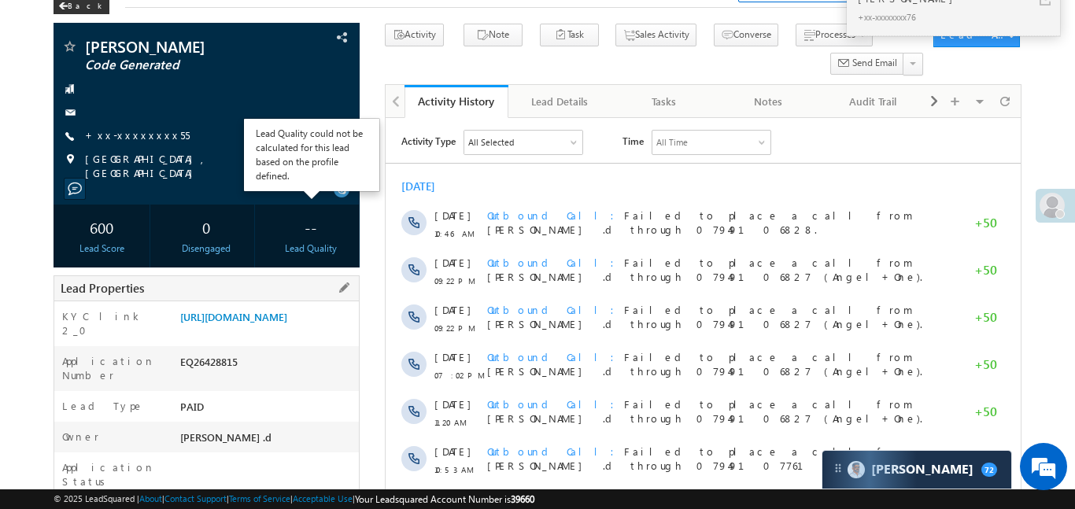
scroll to position [104, 0]
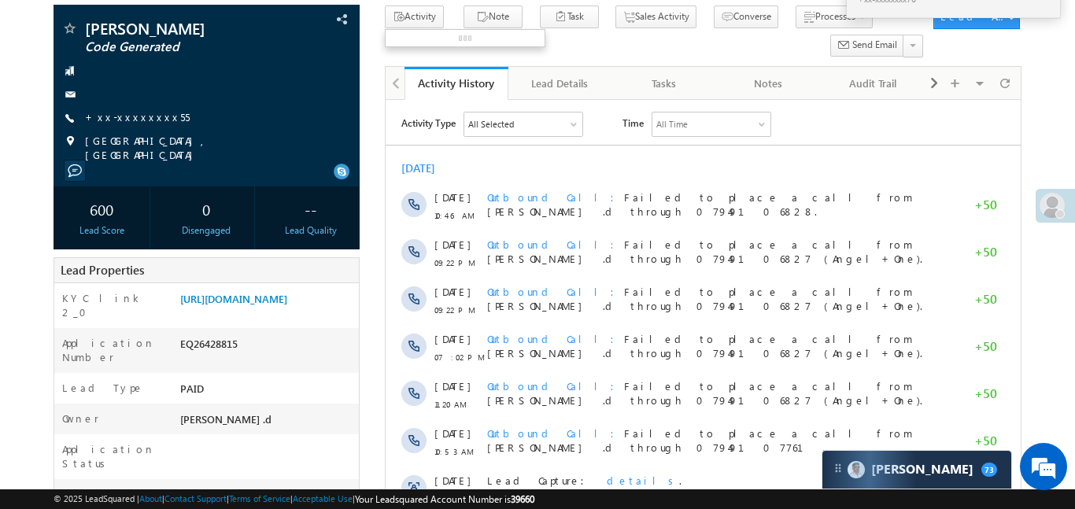
type input "7448022776"
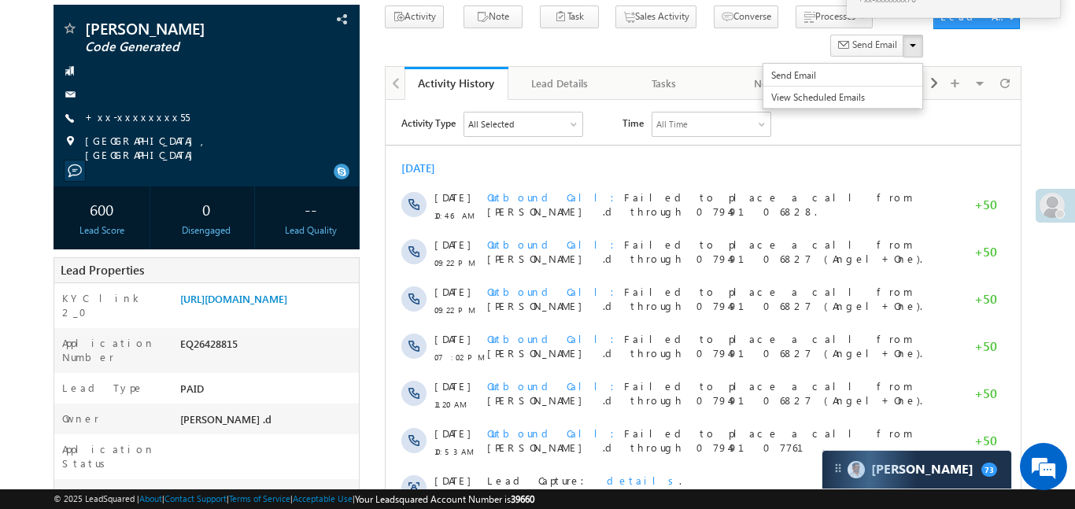
scroll to position [0, 0]
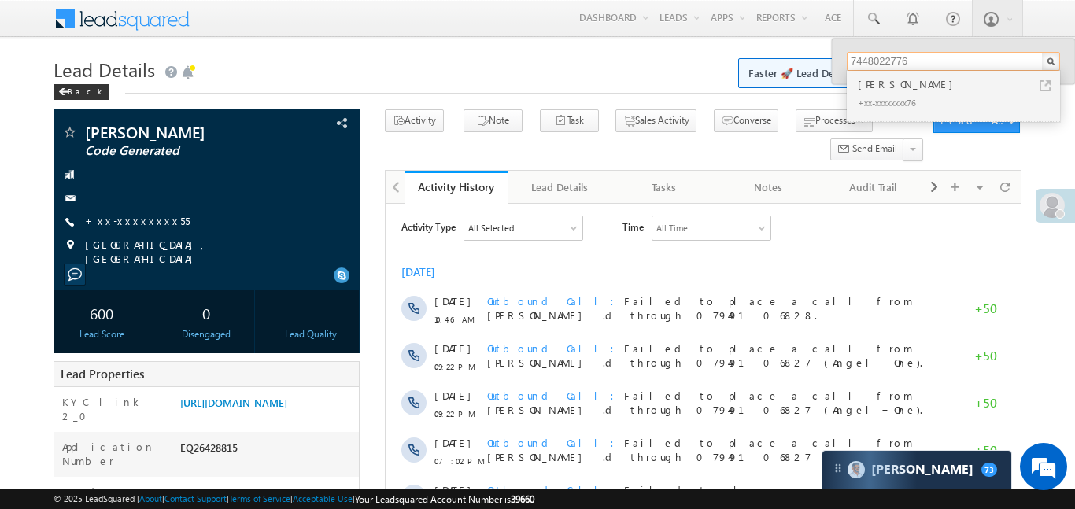
drag, startPoint x: 931, startPoint y: 61, endPoint x: 770, endPoint y: 67, distance: 160.6
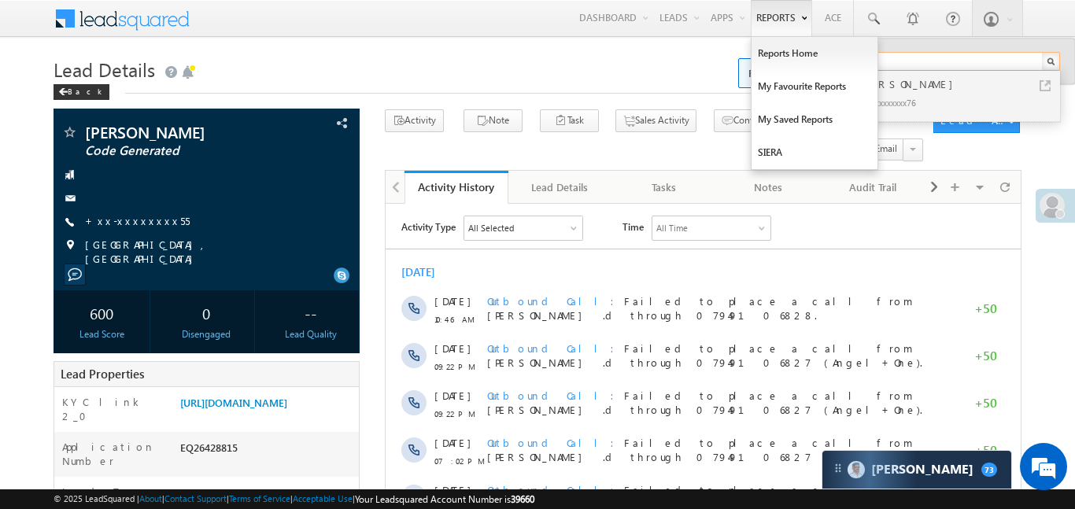
paste input "EQ21526183"
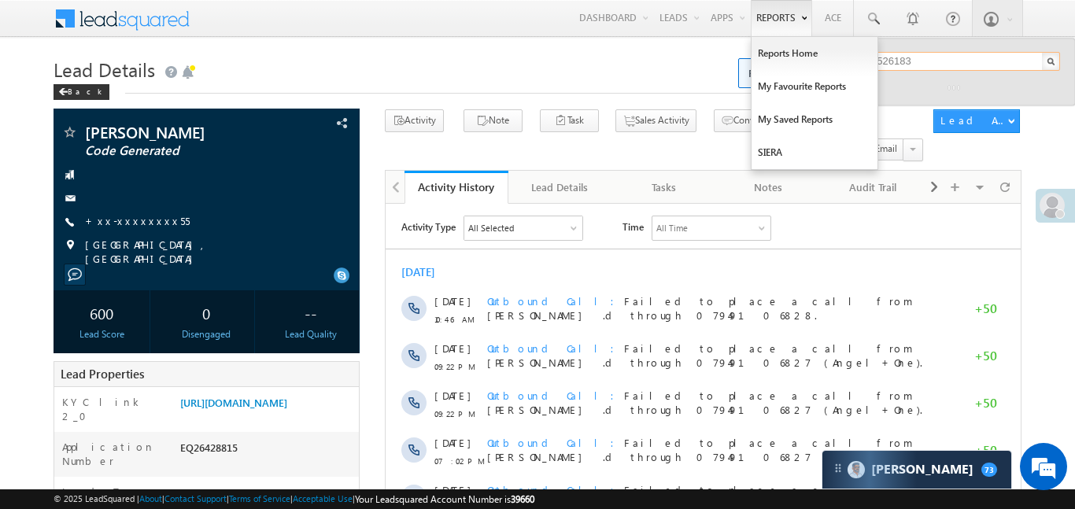
type input "EQ21526183"
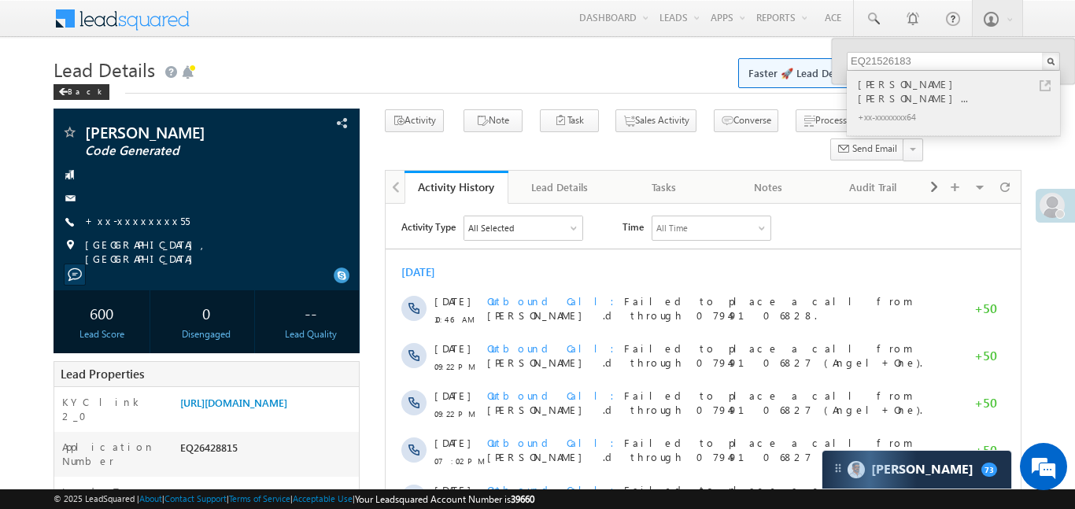
click at [911, 86] on div "[PERSON_NAME] [PERSON_NAME]..." at bounding box center [959, 91] width 211 height 31
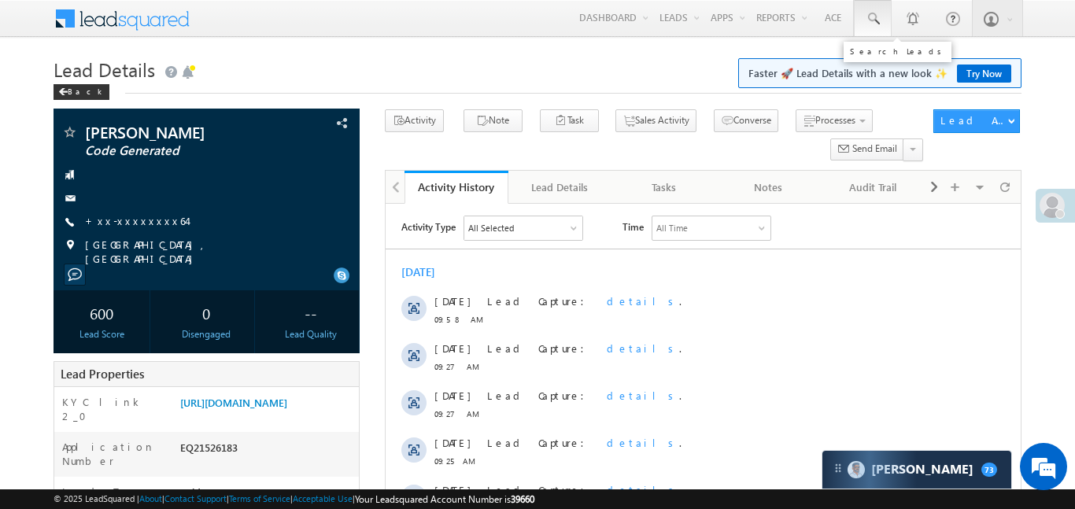
click at [863, 31] on link at bounding box center [873, 18] width 38 height 36
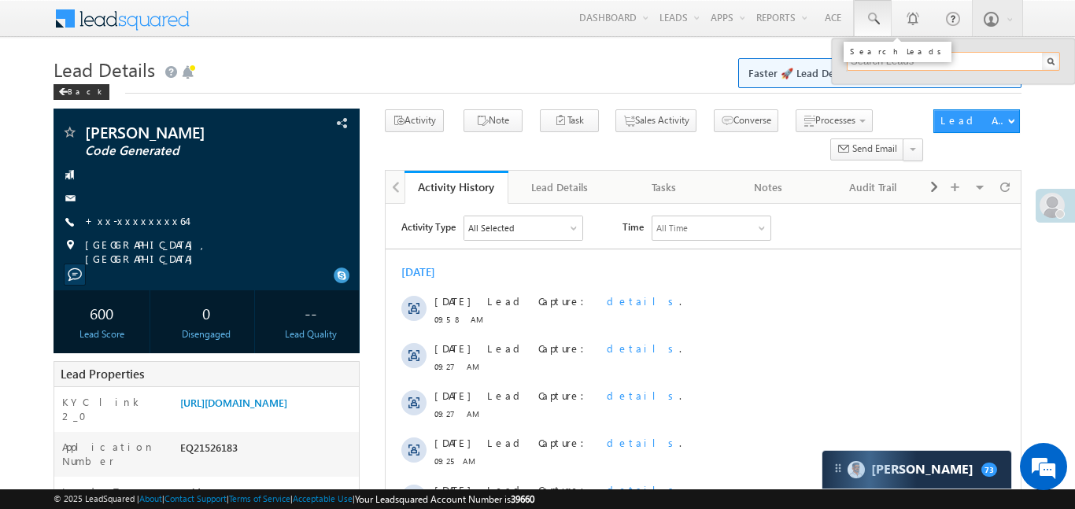
paste input "EQ26529452"
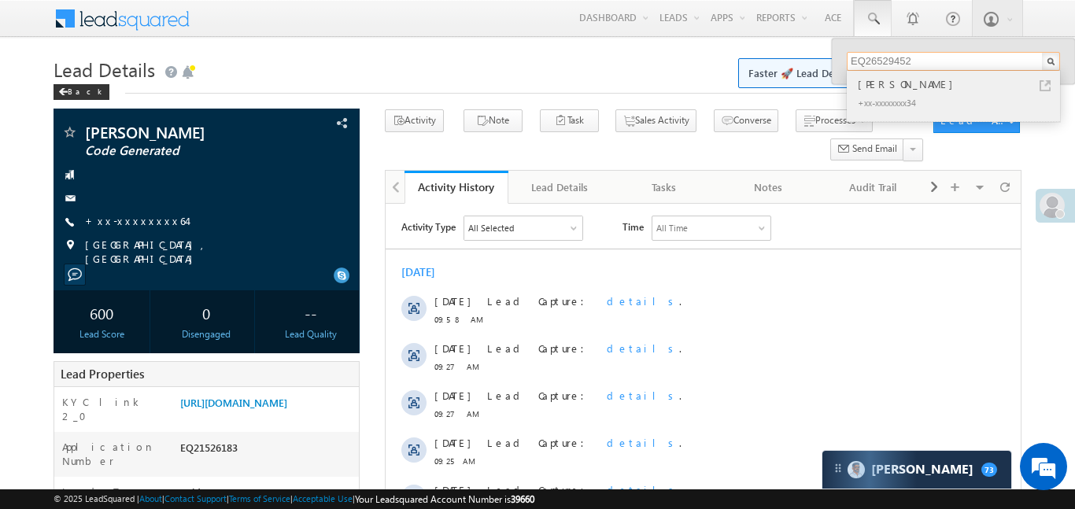
type input "EQ26529452"
click at [899, 87] on div "[PERSON_NAME]" at bounding box center [959, 84] width 211 height 17
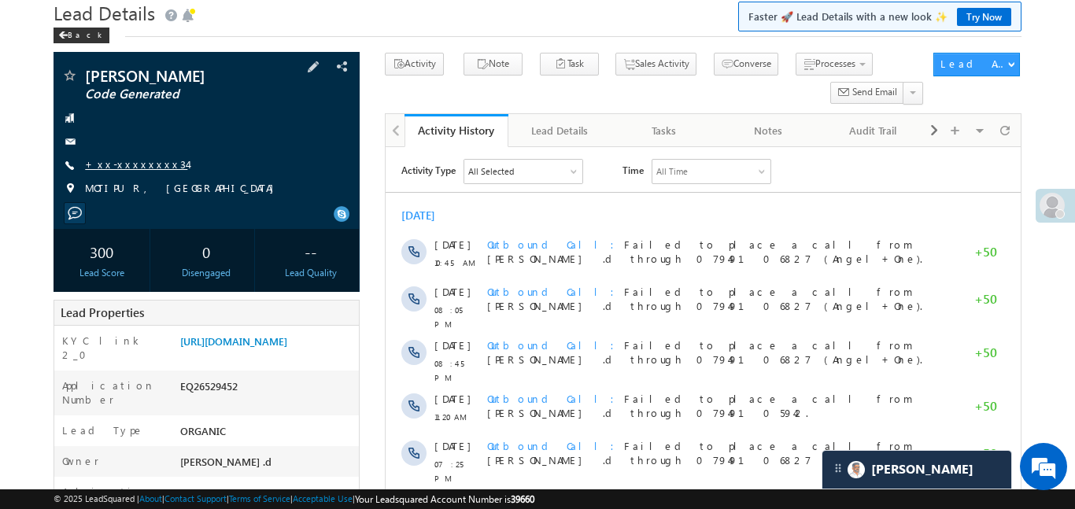
click at [129, 163] on link "+xx-xxxxxxxx34" at bounding box center [136, 163] width 102 height 13
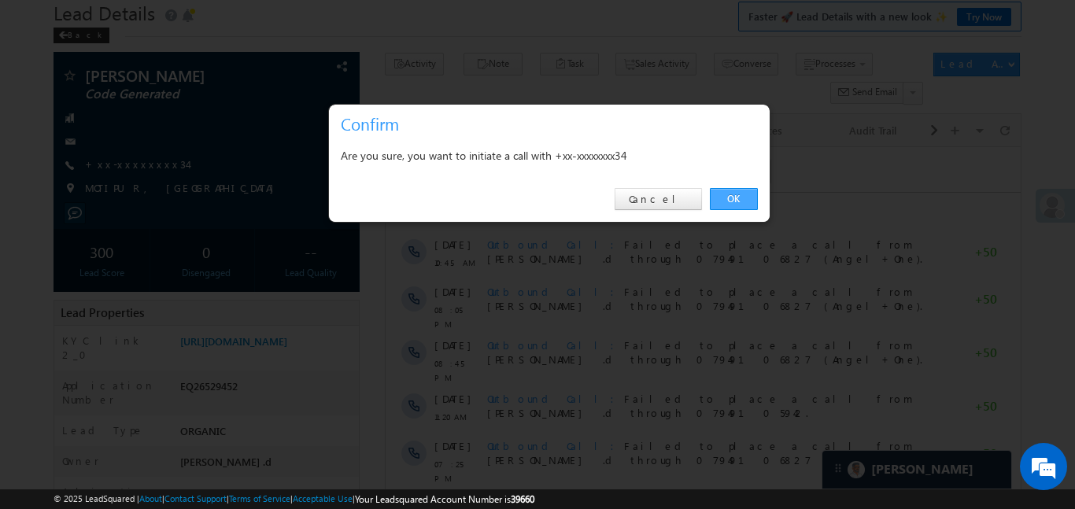
drag, startPoint x: 732, startPoint y: 207, endPoint x: 202, endPoint y: 5, distance: 567.4
click at [732, 207] on link "OK" at bounding box center [734, 199] width 48 height 22
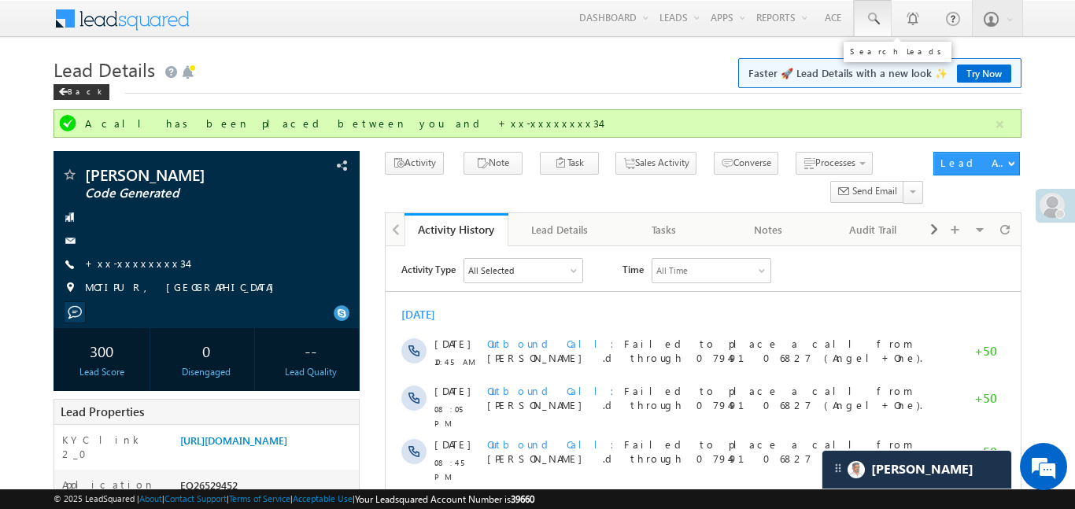
click at [868, 16] on span at bounding box center [873, 19] width 16 height 16
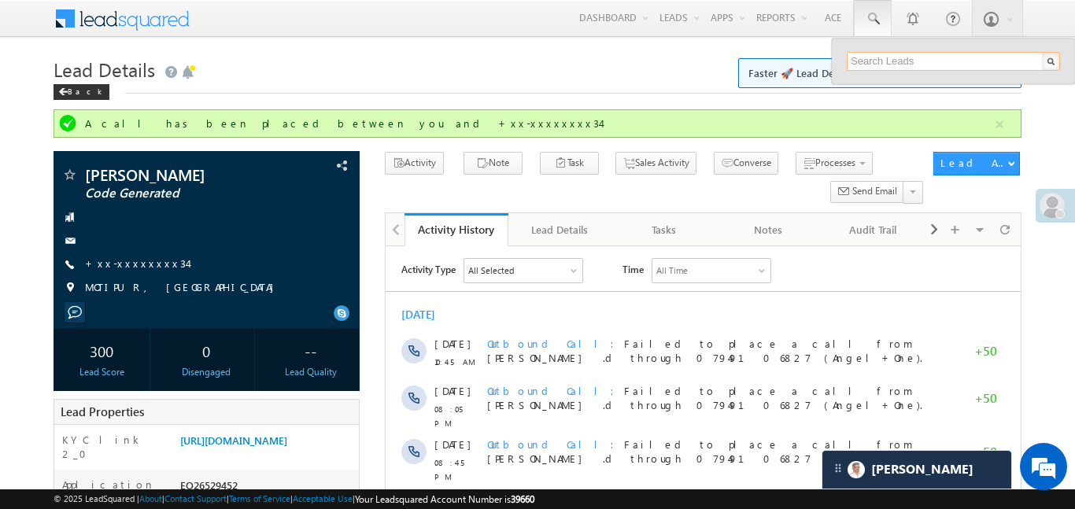
paste input "EQ27271177"
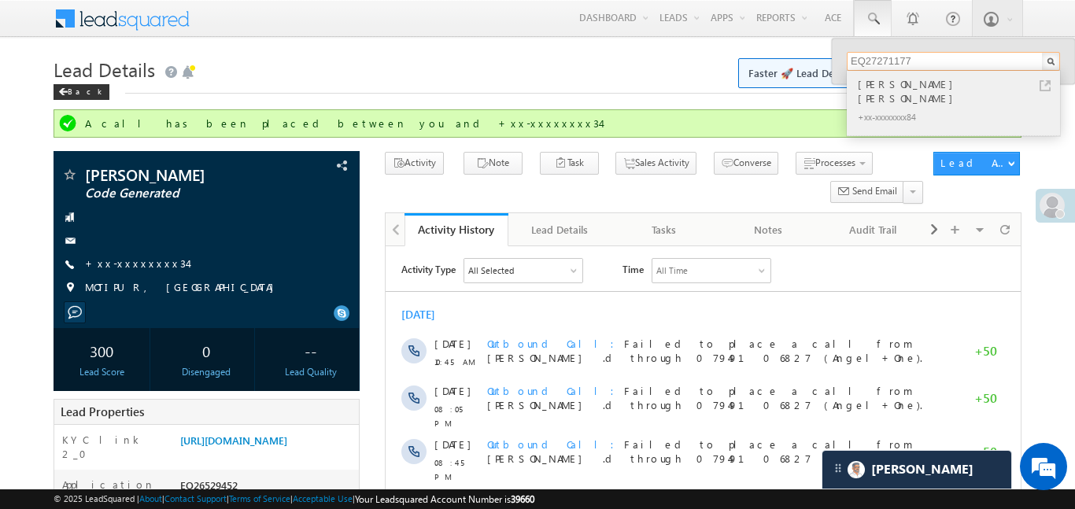
type input "EQ27271177"
click at [891, 80] on div "[PERSON_NAME] [PERSON_NAME]" at bounding box center [959, 91] width 211 height 31
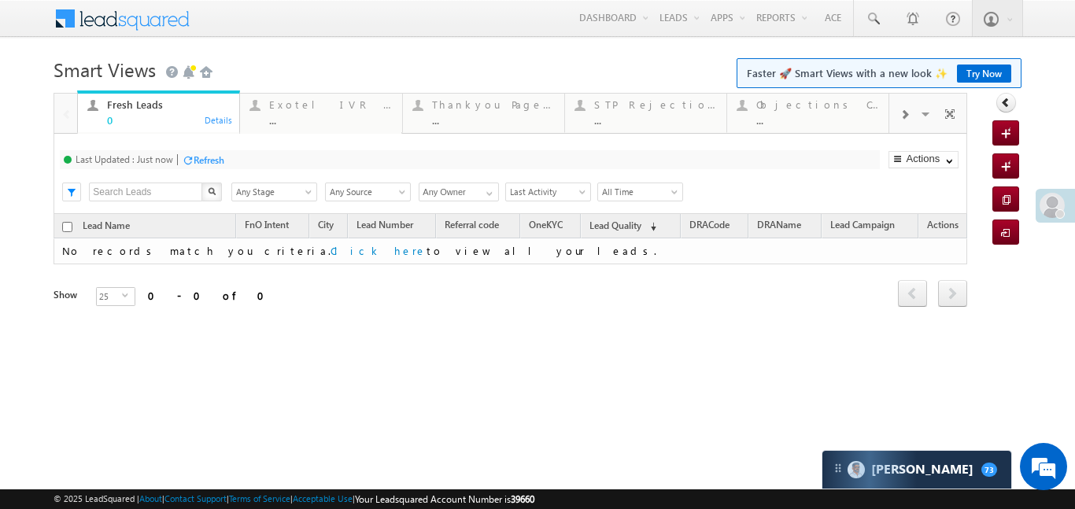
click at [908, 116] on span at bounding box center [903, 115] width 9 height 13
click at [833, 119] on div "..." at bounding box center [817, 120] width 123 height 12
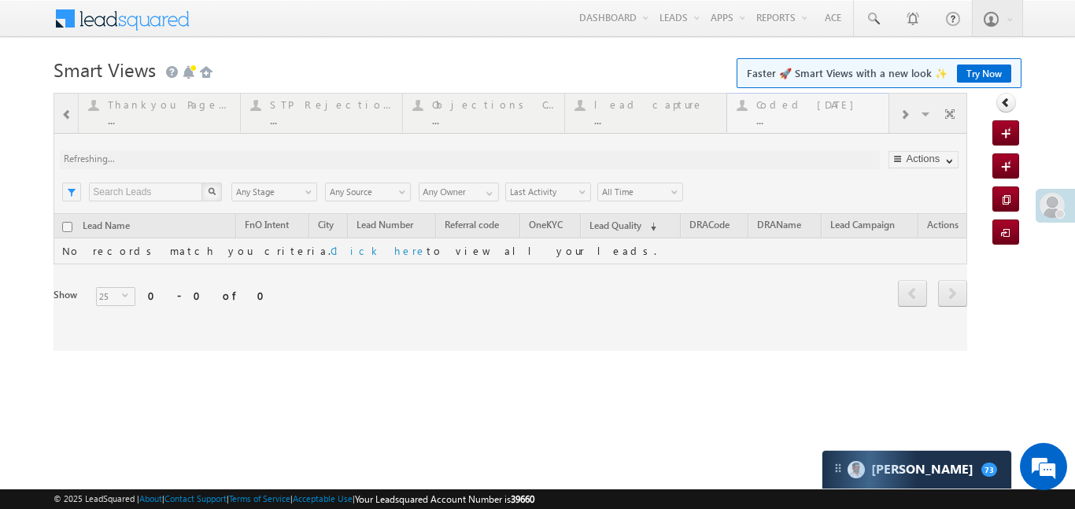
click at [833, 119] on div at bounding box center [509, 222] width 913 height 258
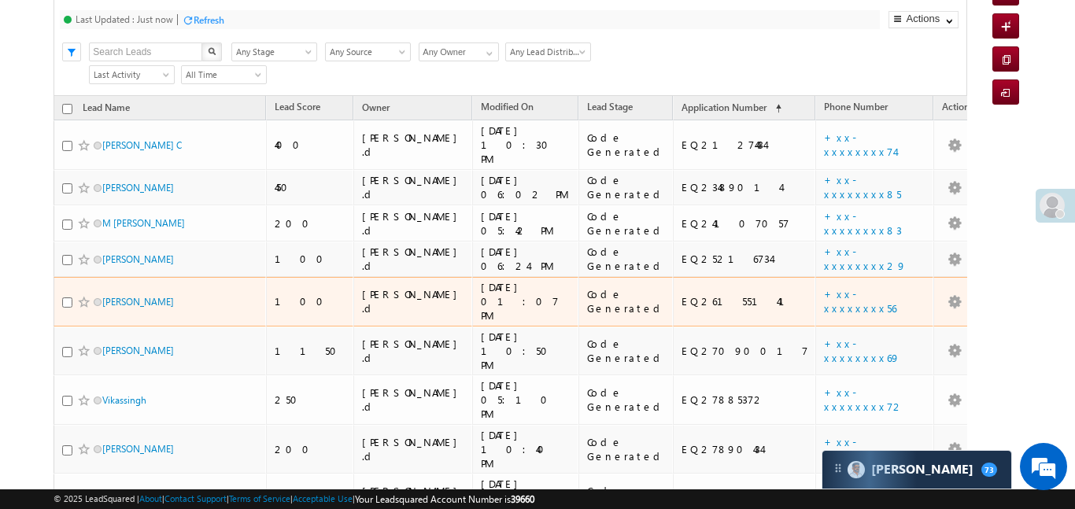
scroll to position [171, 0]
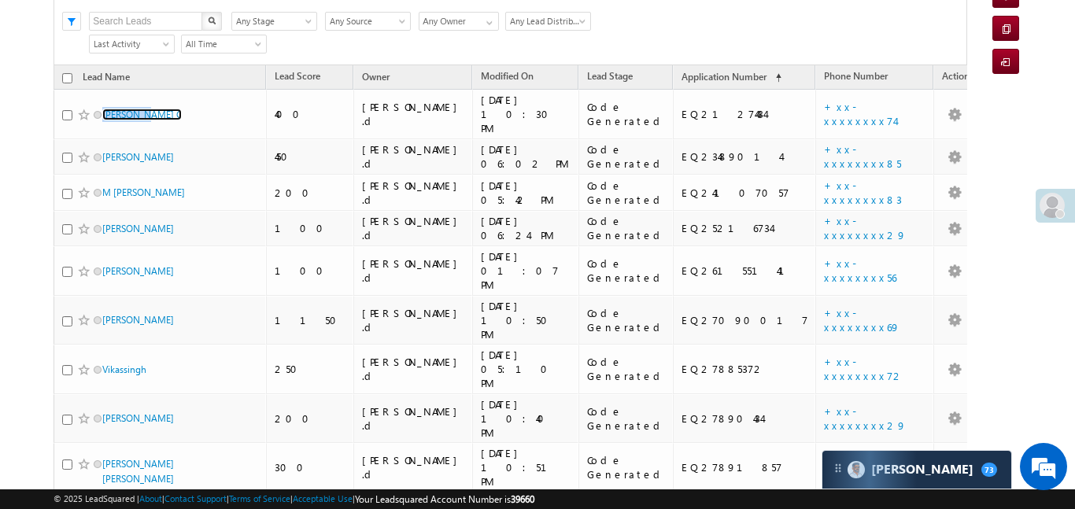
drag, startPoint x: 135, startPoint y: 110, endPoint x: 1042, endPoint y: 87, distance: 908.1
click at [1042, 87] on body "Menu Aakansha .d Aakan sha.D @ange lbrok ing.c om" at bounding box center [537, 264] width 1075 height 871
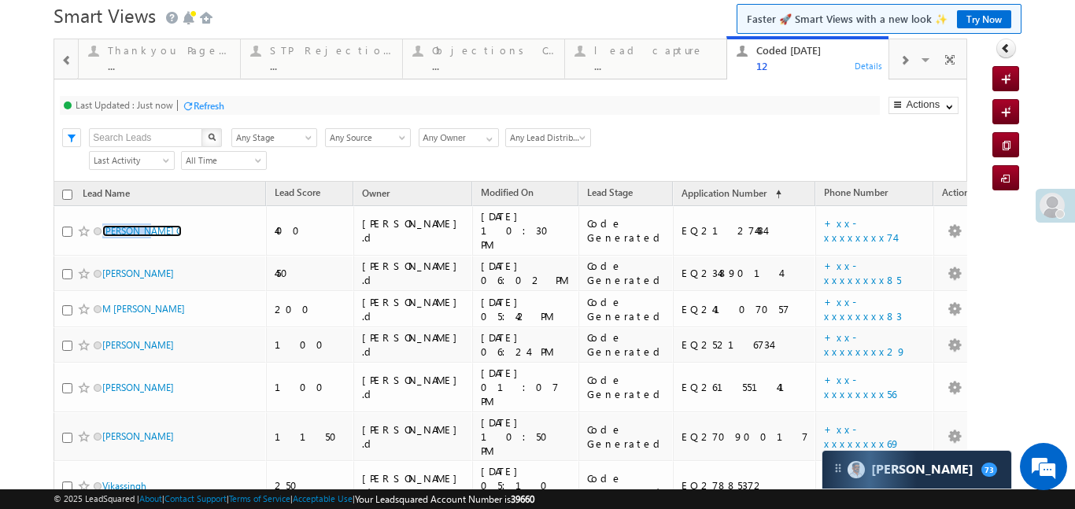
scroll to position [46, 0]
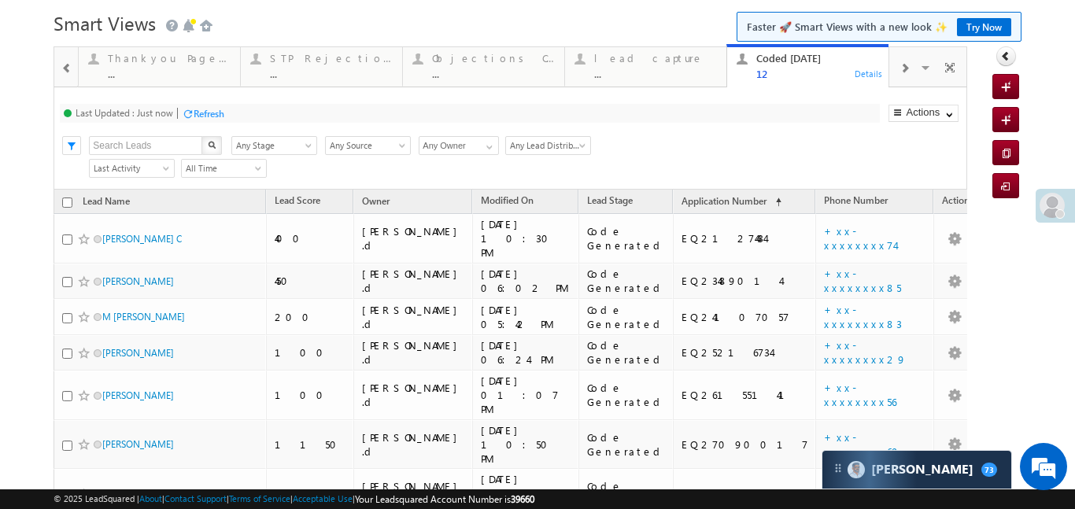
click at [901, 63] on span at bounding box center [903, 68] width 9 height 13
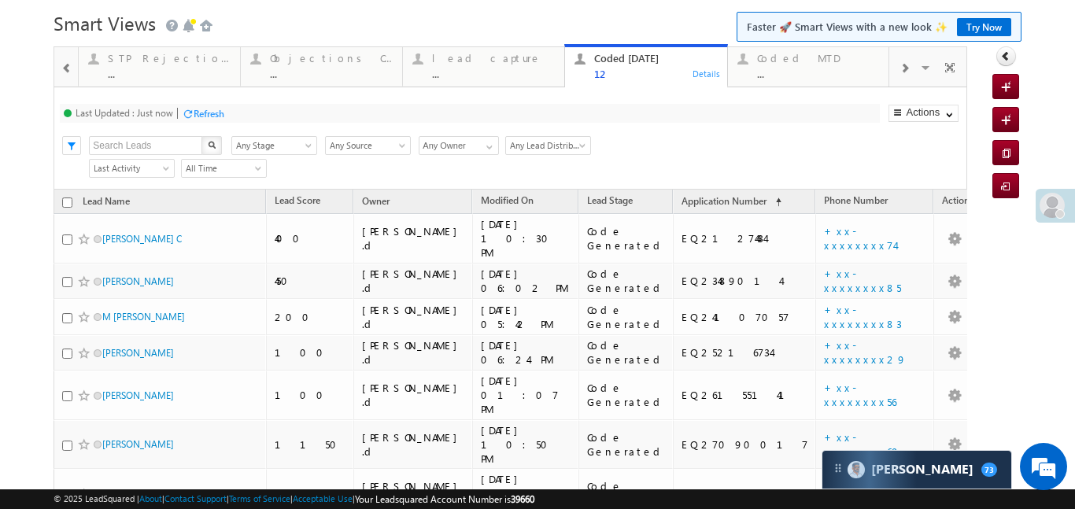
click at [901, 63] on span at bounding box center [903, 68] width 9 height 13
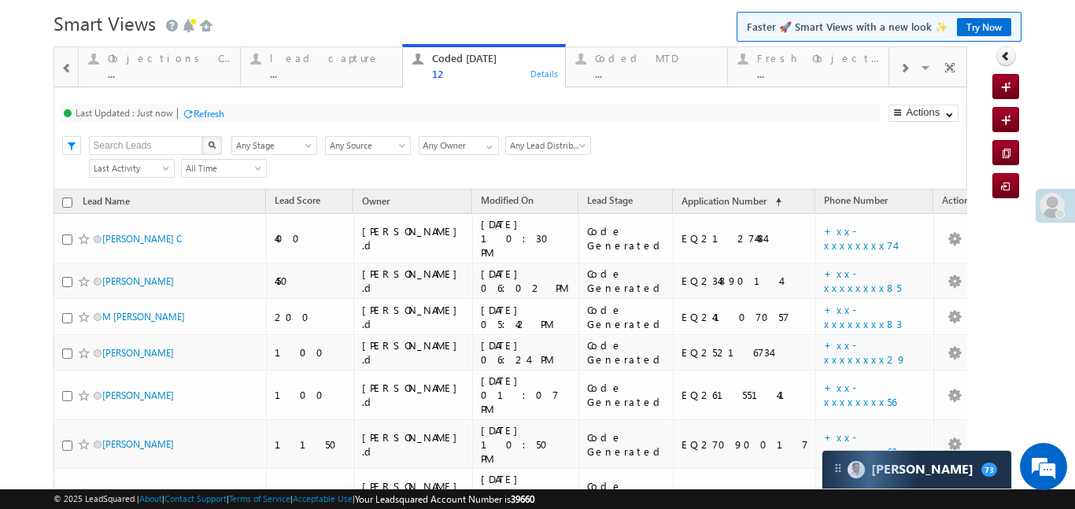
click at [901, 63] on span at bounding box center [903, 68] width 9 height 13
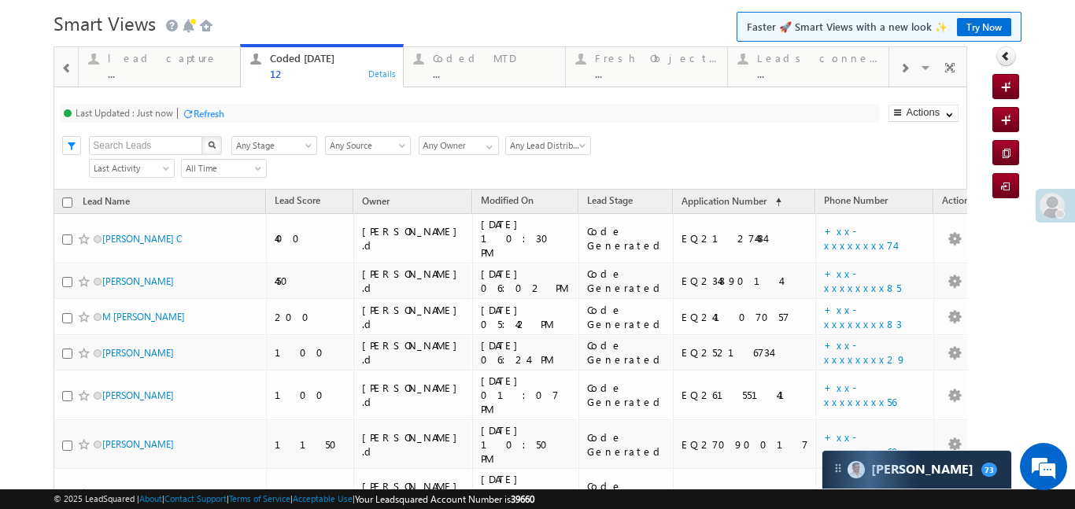
click at [901, 63] on span at bounding box center [903, 68] width 9 height 13
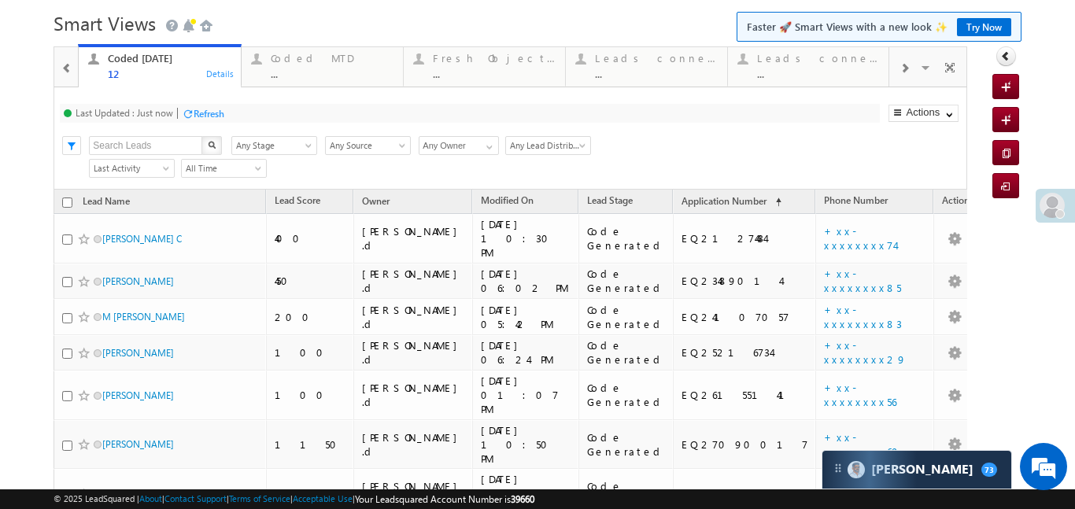
click at [901, 63] on span at bounding box center [903, 68] width 9 height 13
click at [901, 64] on span at bounding box center [903, 68] width 9 height 13
click at [692, 57] on div "Coded but no Recording" at bounding box center [656, 58] width 123 height 13
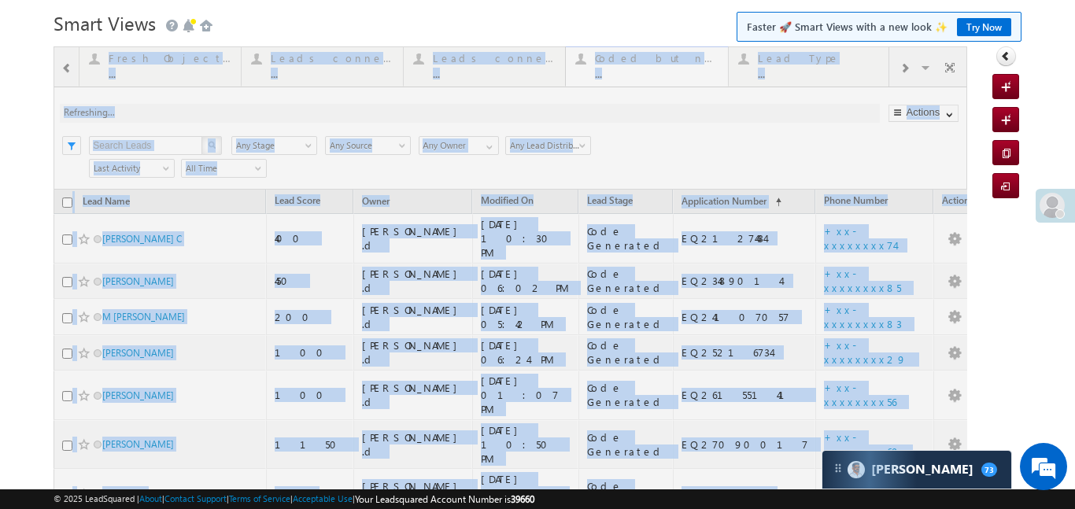
click at [692, 57] on div at bounding box center [509, 435] width 913 height 778
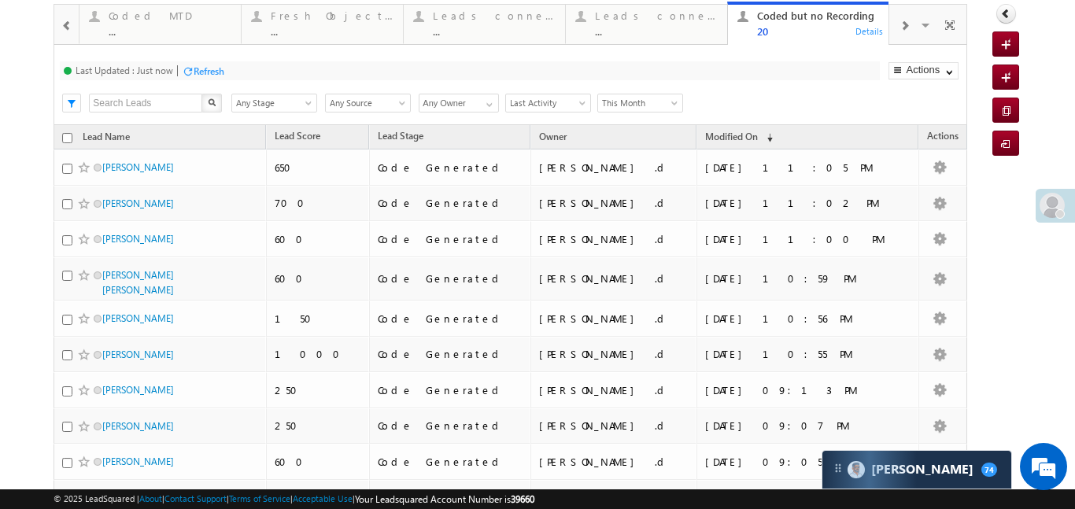
scroll to position [0, 0]
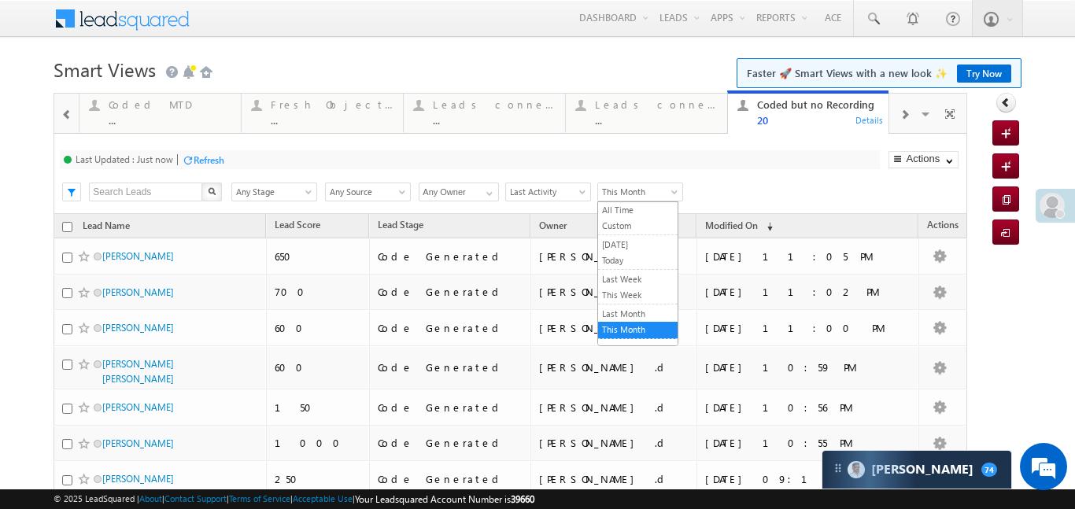
click at [637, 194] on span "This Month" at bounding box center [637, 192] width 79 height 14
click at [621, 256] on link "Today" at bounding box center [637, 260] width 79 height 14
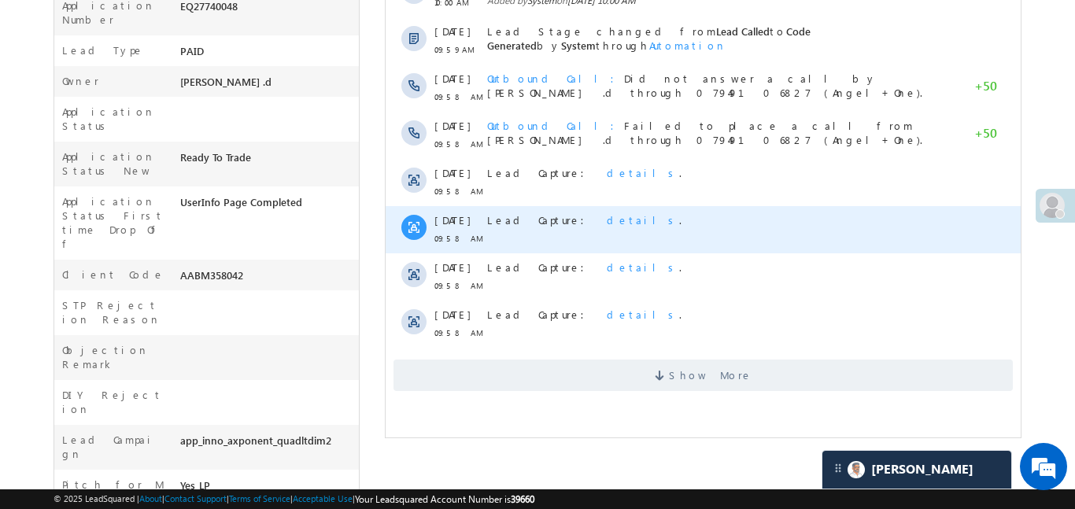
scroll to position [146, 0]
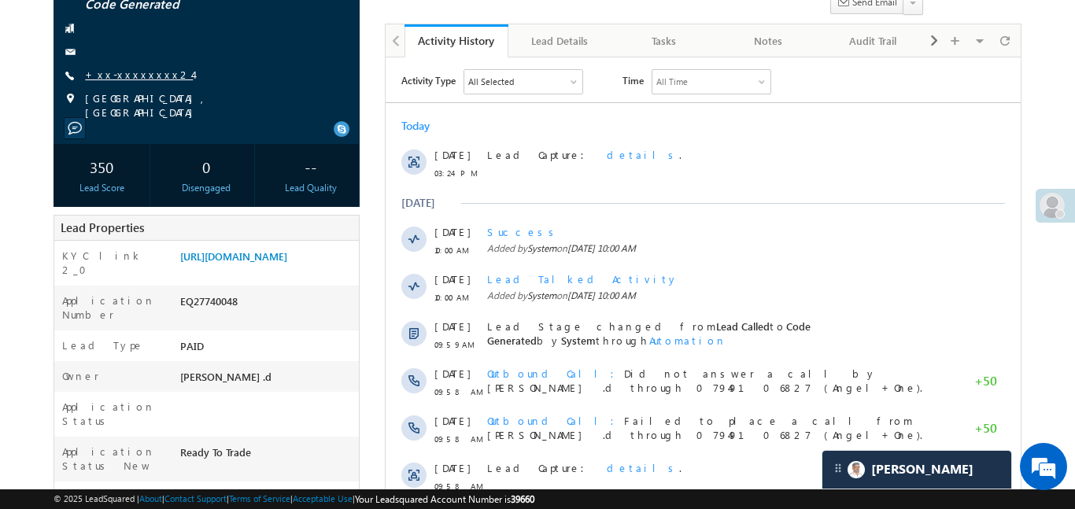
click at [136, 72] on link "+xx-xxxxxxxx24" at bounding box center [139, 74] width 108 height 13
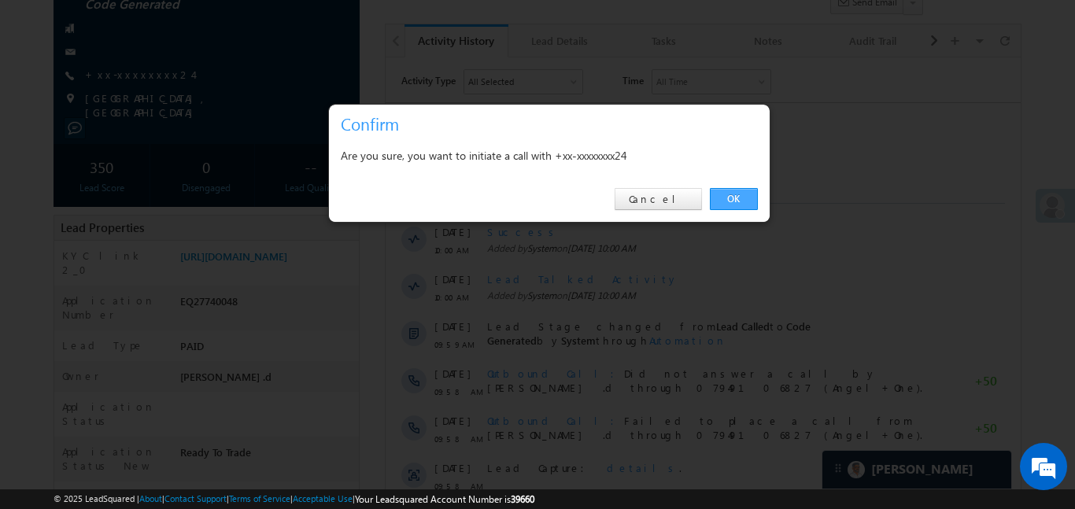
drag, startPoint x: 745, startPoint y: 206, endPoint x: 331, endPoint y: 137, distance: 419.5
click at [745, 206] on link "OK" at bounding box center [734, 199] width 48 height 22
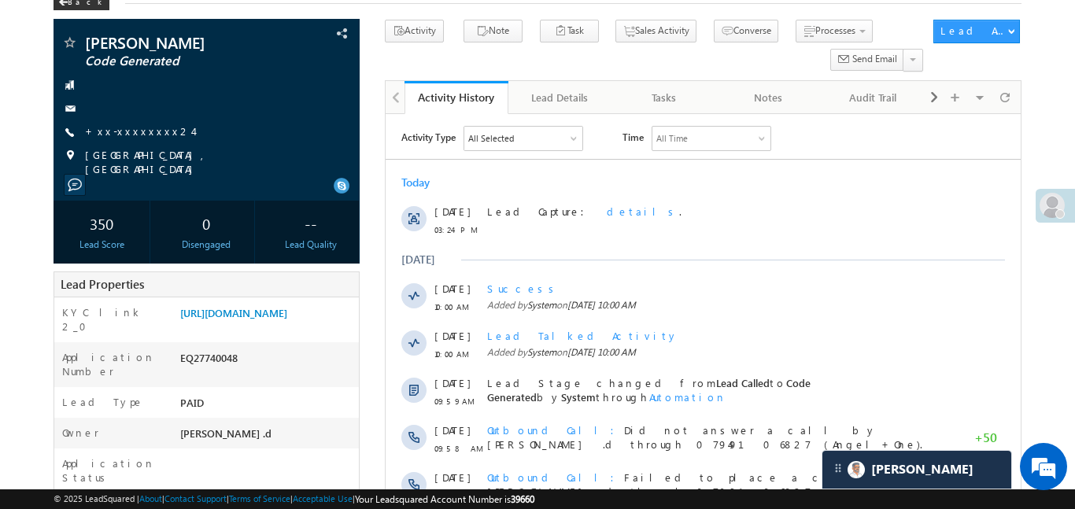
scroll to position [0, 0]
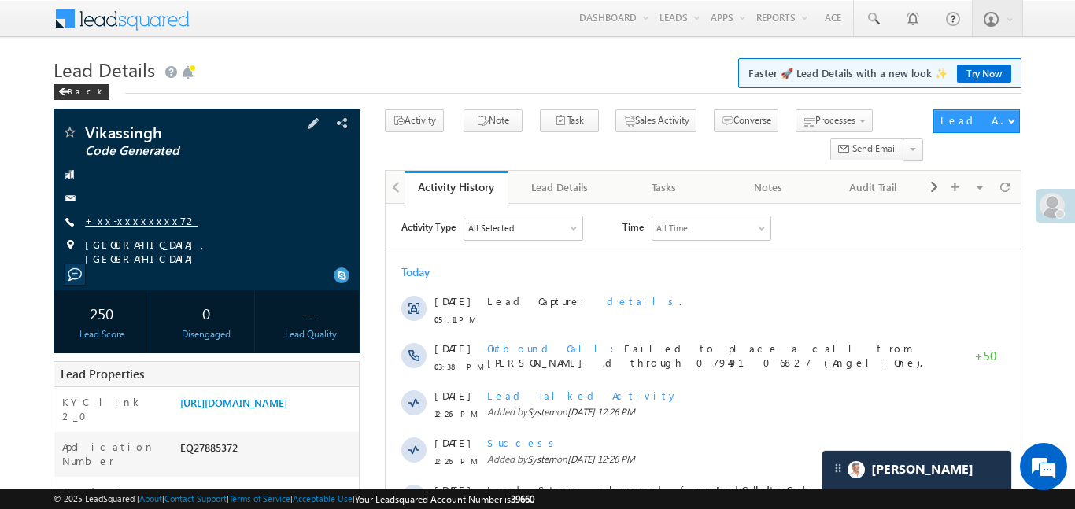
click at [150, 222] on link "+xx-xxxxxxxx72" at bounding box center [141, 220] width 112 height 13
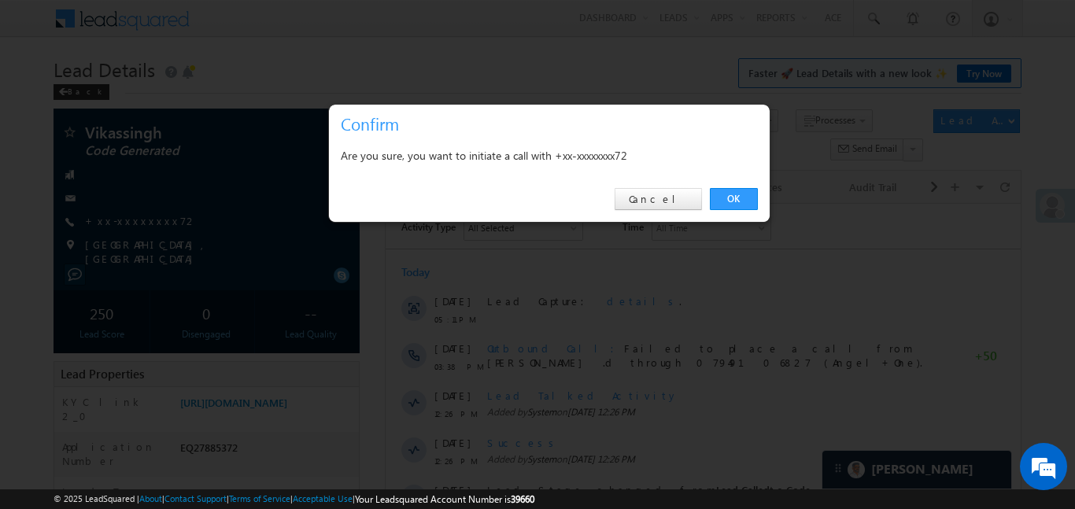
click at [758, 197] on div "OK Cancel" at bounding box center [549, 199] width 441 height 45
click at [744, 197] on link "OK" at bounding box center [734, 199] width 48 height 22
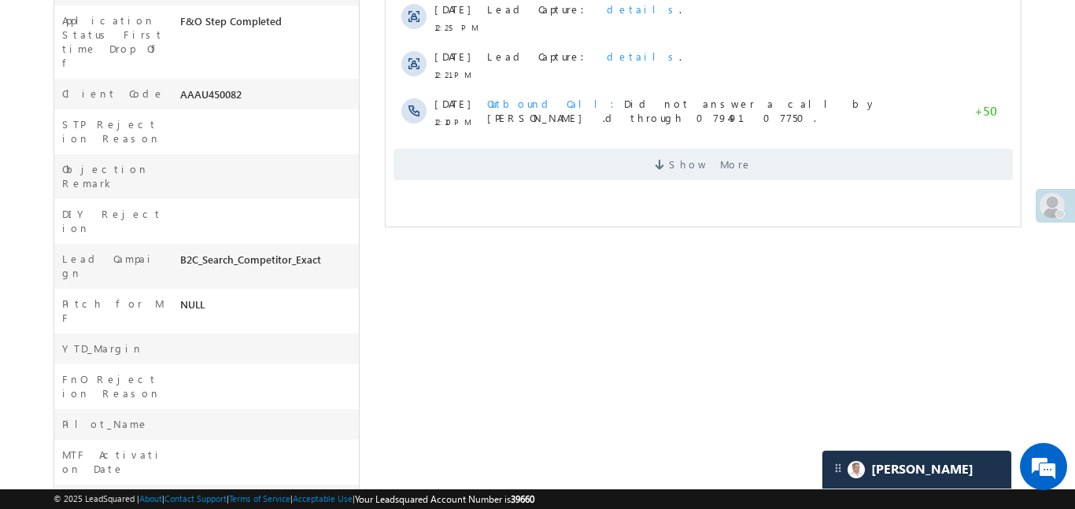
scroll to position [706, 0]
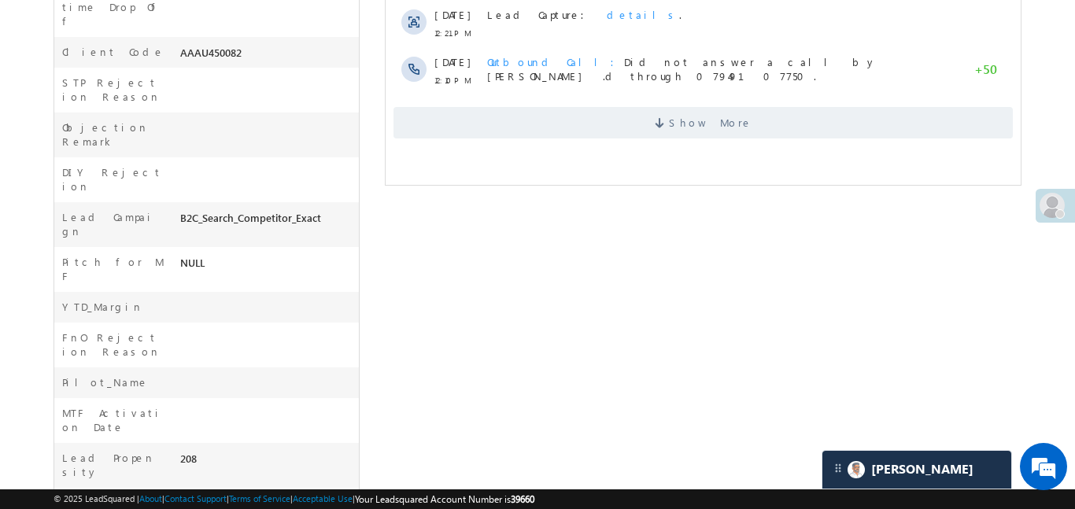
click at [755, 325] on div "Vikassingh Code Generated" at bounding box center [536, 53] width 967 height 1216
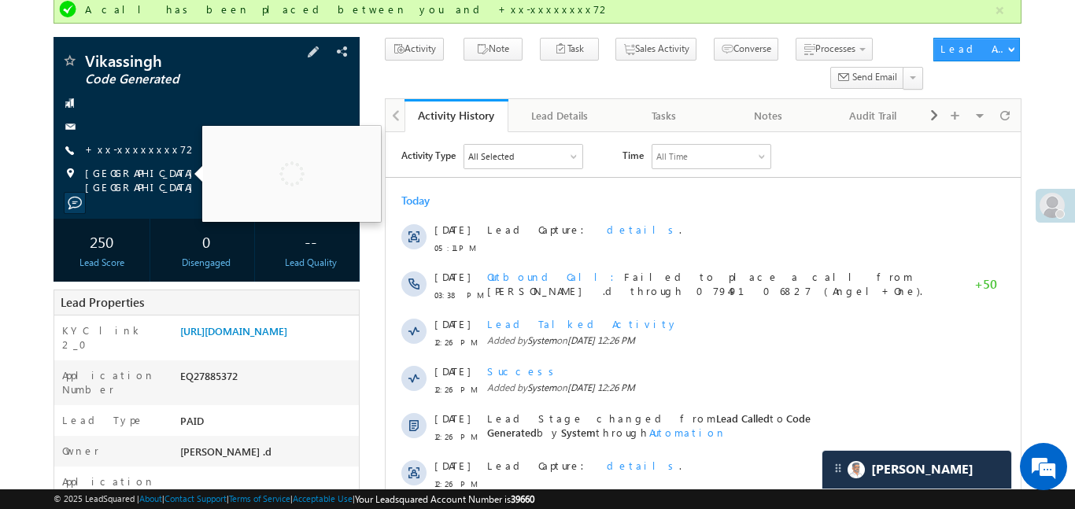
scroll to position [116, 0]
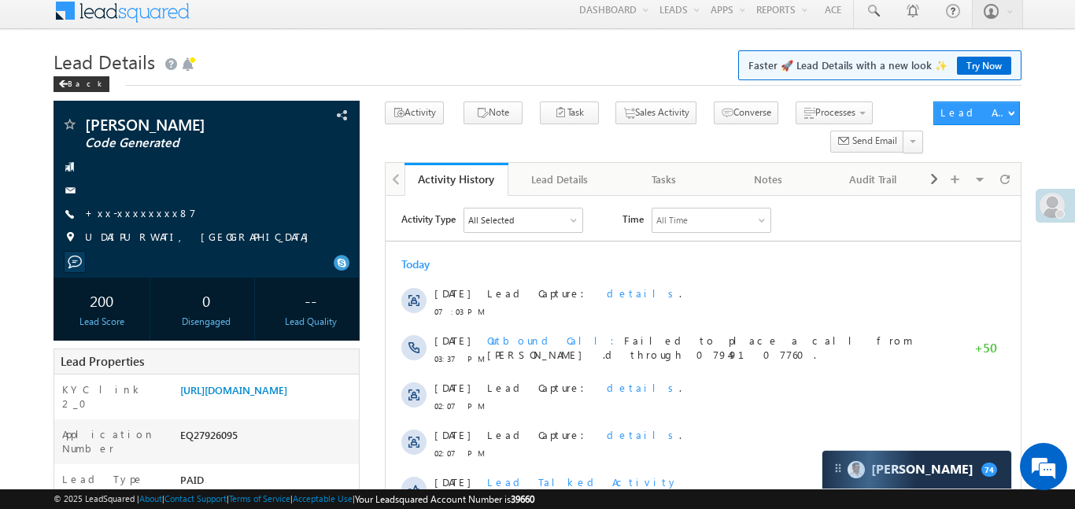
scroll to position [24, 0]
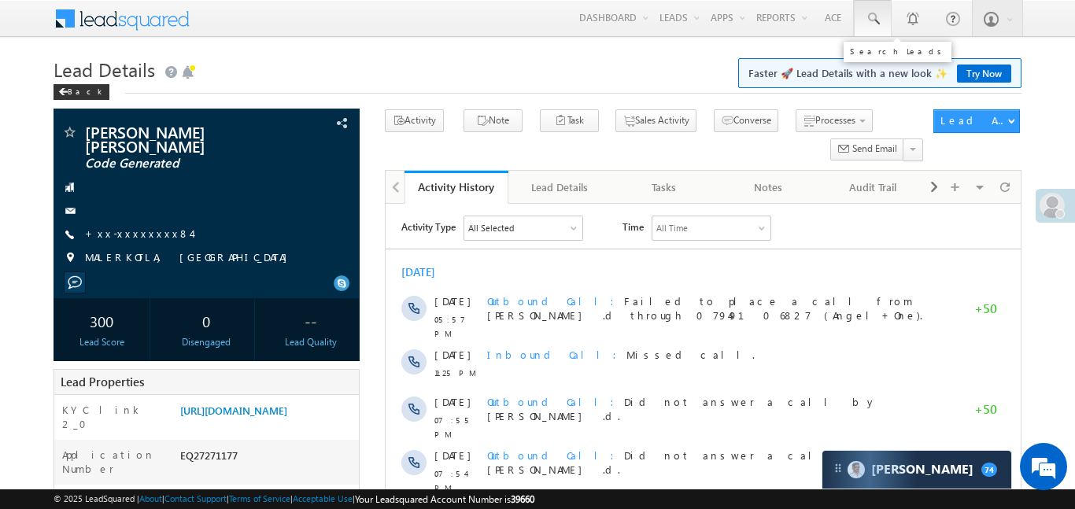
click at [881, 28] on link at bounding box center [873, 18] width 38 height 36
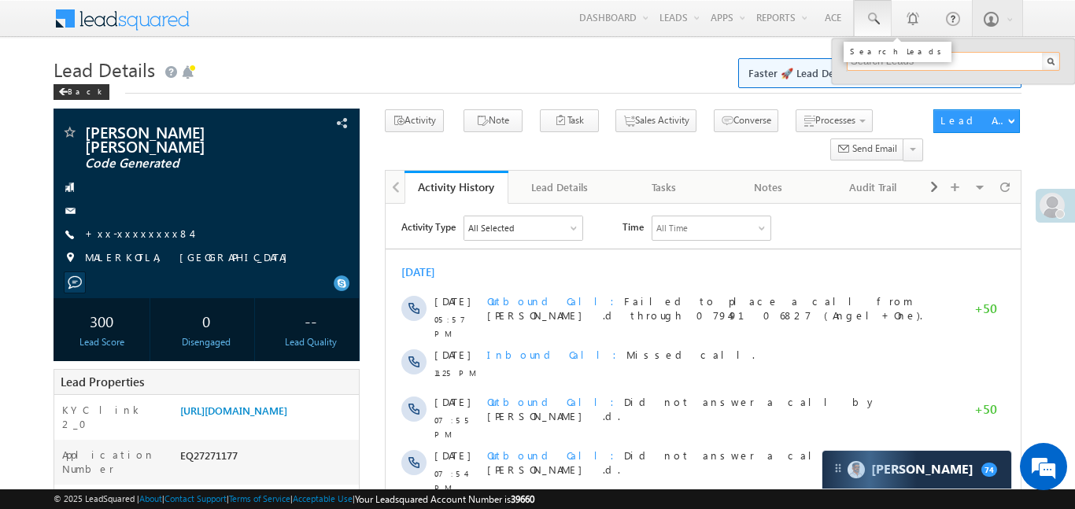
paste input "EQ27511022"
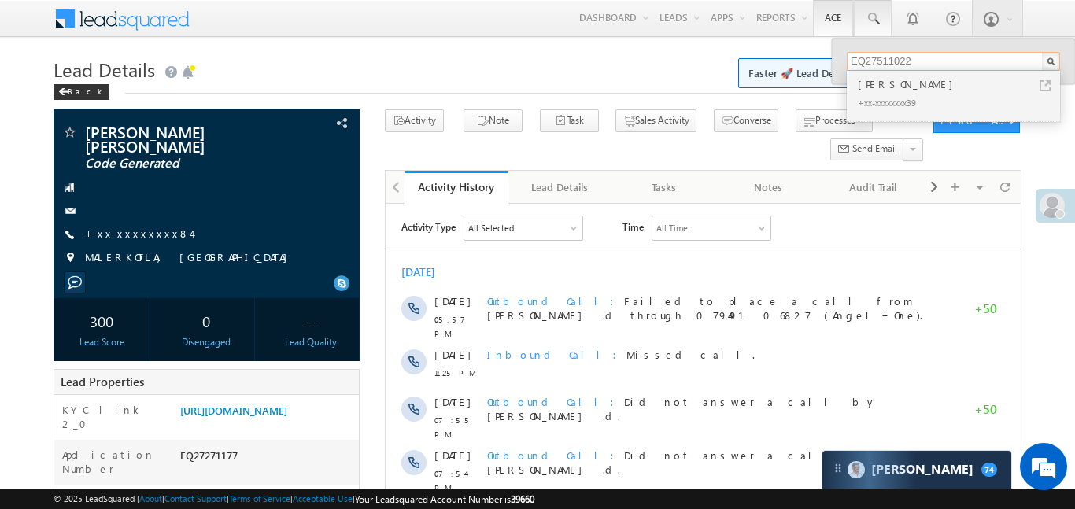
type input "EQ27511022"
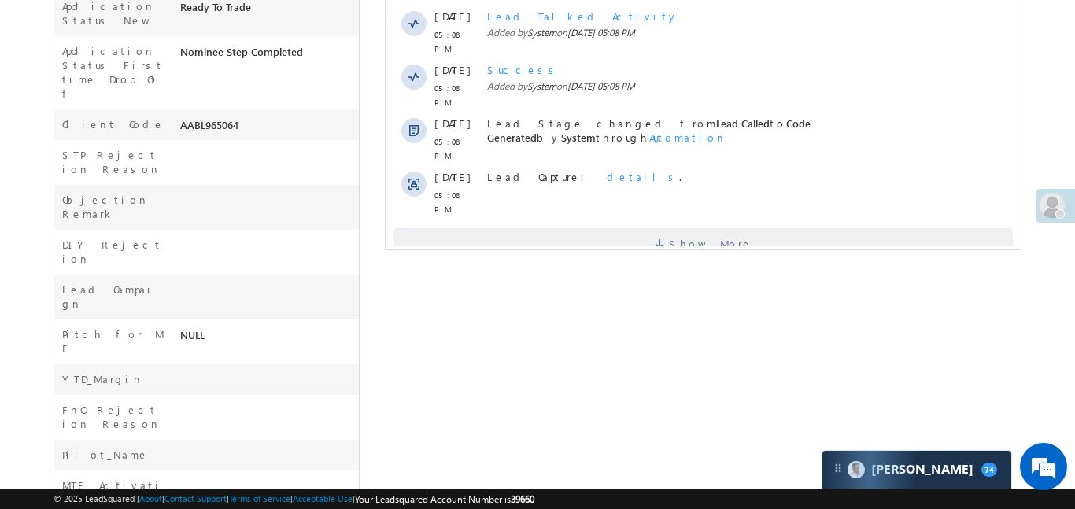
scroll to position [420, 0]
